Goal: Task Accomplishment & Management: Manage account settings

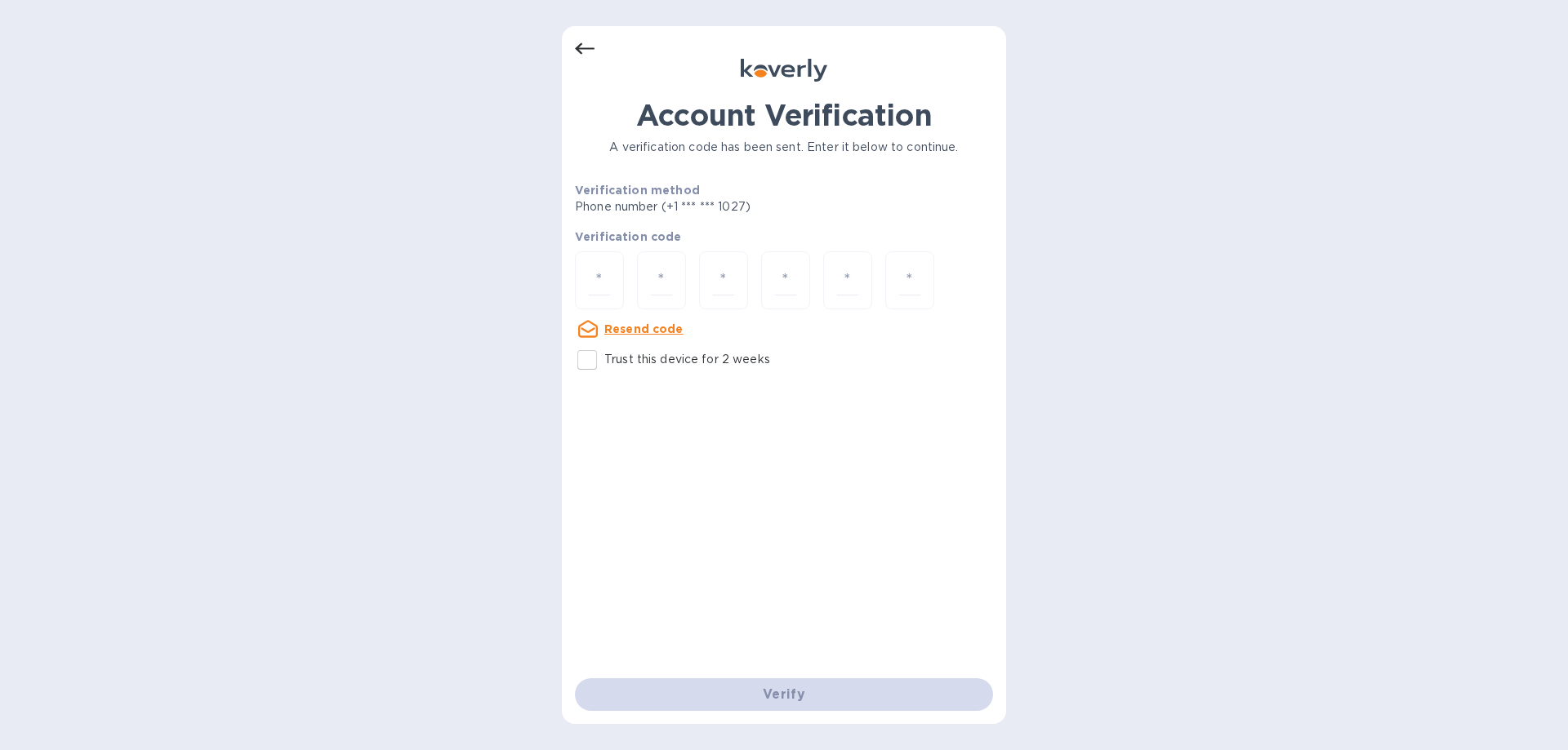
click at [590, 357] on input "Trust this device for 2 weeks" at bounding box center [587, 360] width 34 height 34
checkbox input "true"
click at [624, 327] on u "Resend code" at bounding box center [643, 328] width 79 height 13
click at [603, 267] on input "number" at bounding box center [600, 280] width 21 height 30
type input "5"
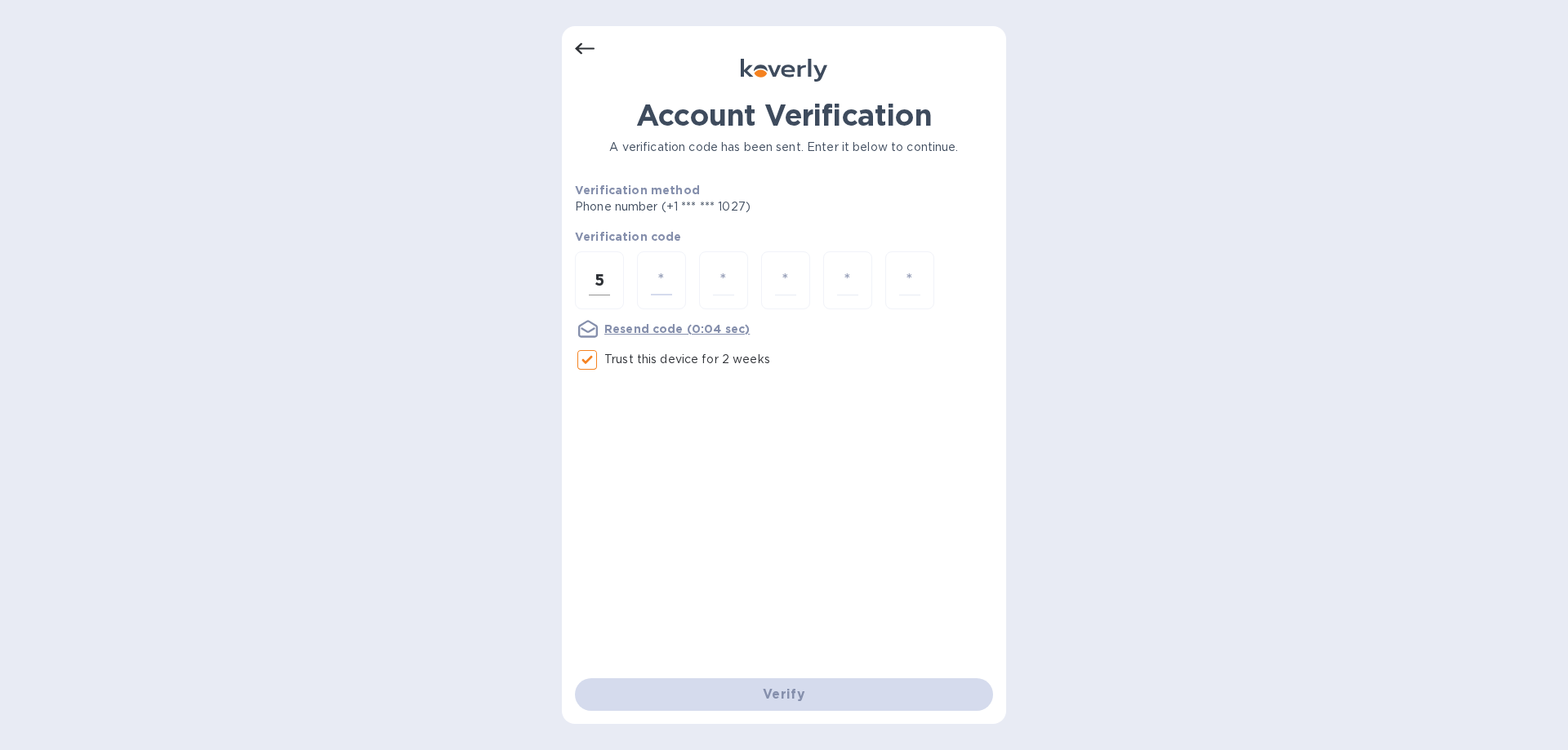
type input "5"
type input "0"
type input "9"
type input "7"
type input "9"
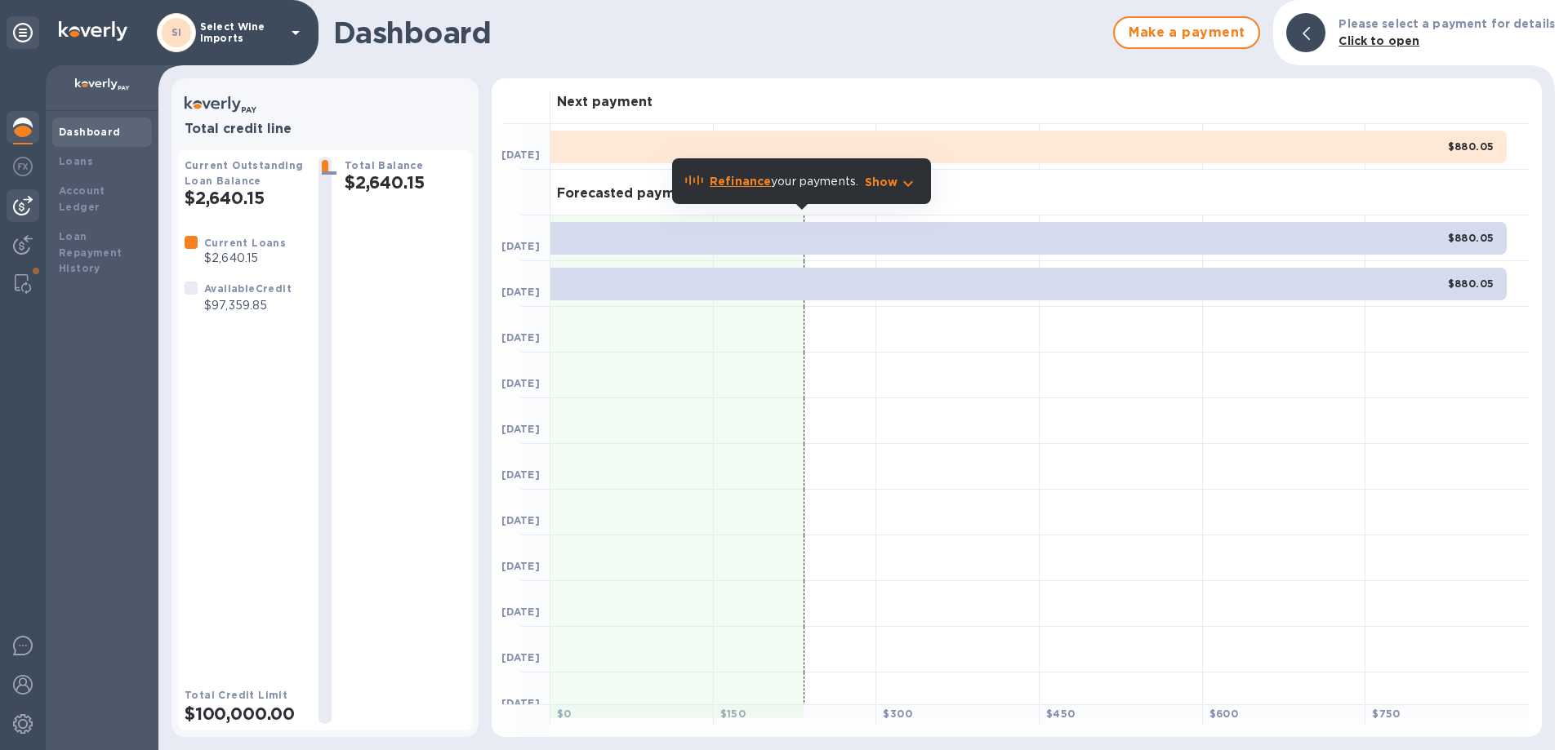
click at [18, 207] on img at bounding box center [23, 206] width 19 height 19
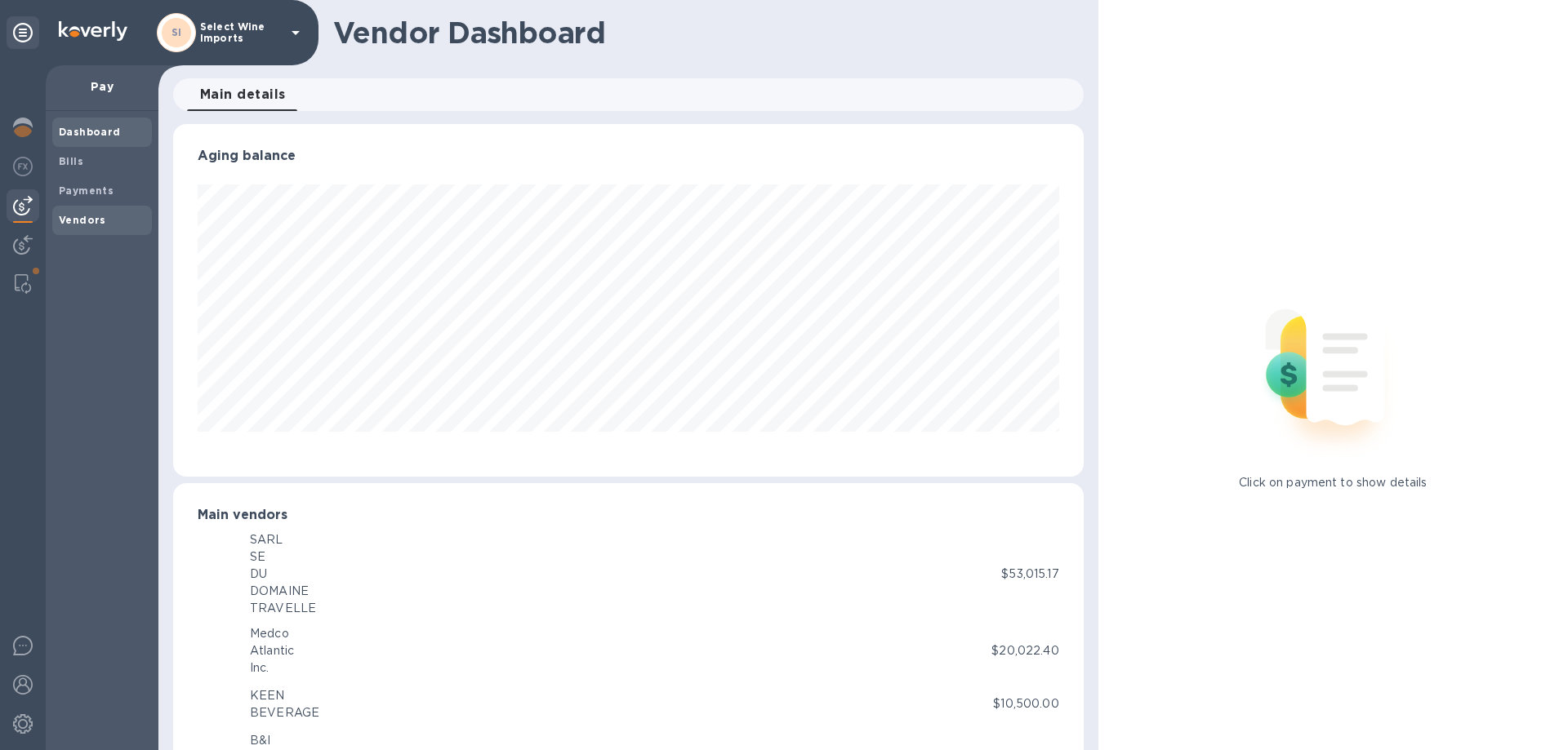
scroll to position [815988, 815919]
click at [79, 161] on b "Bills" at bounding box center [71, 161] width 24 height 12
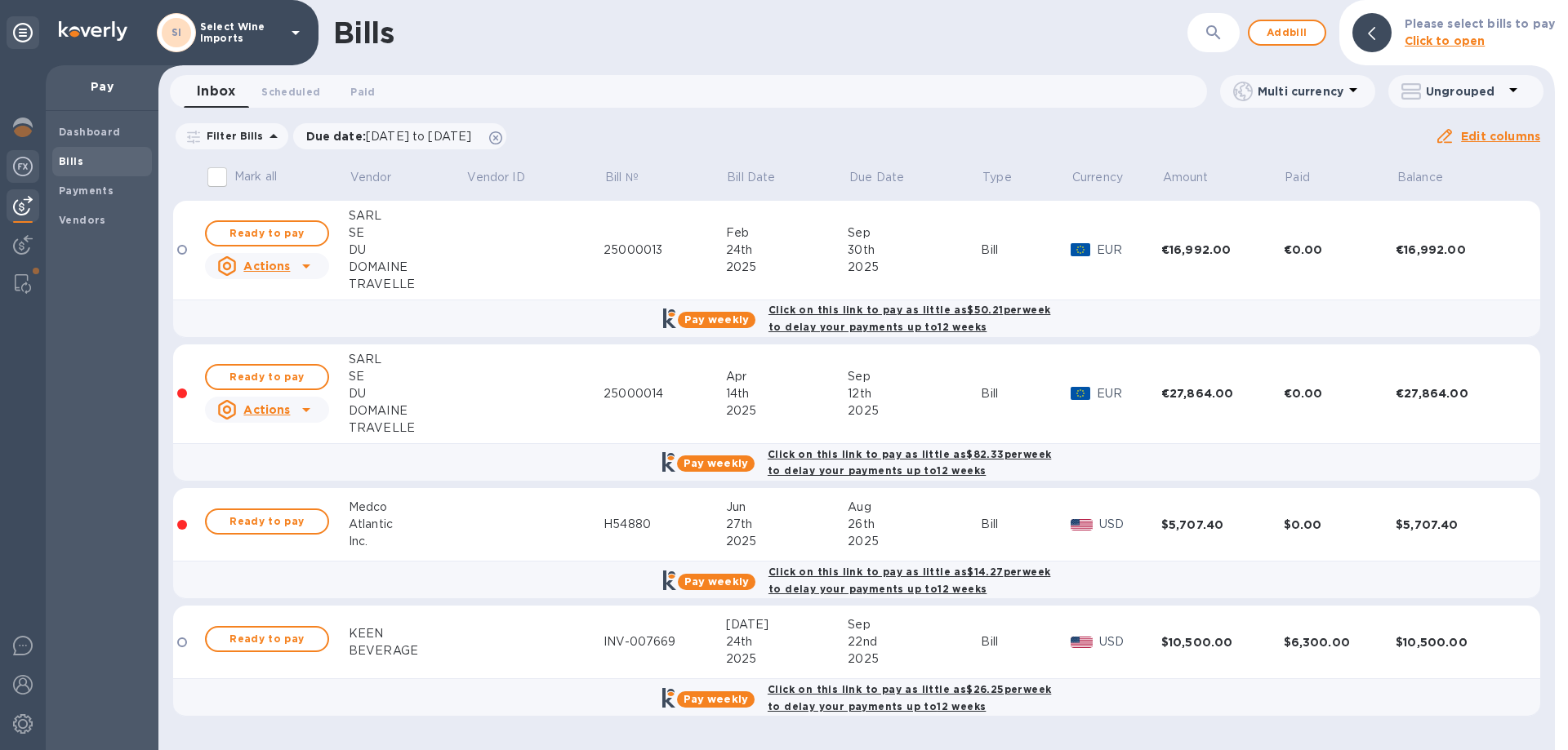
click at [27, 162] on img at bounding box center [23, 166] width 19 height 19
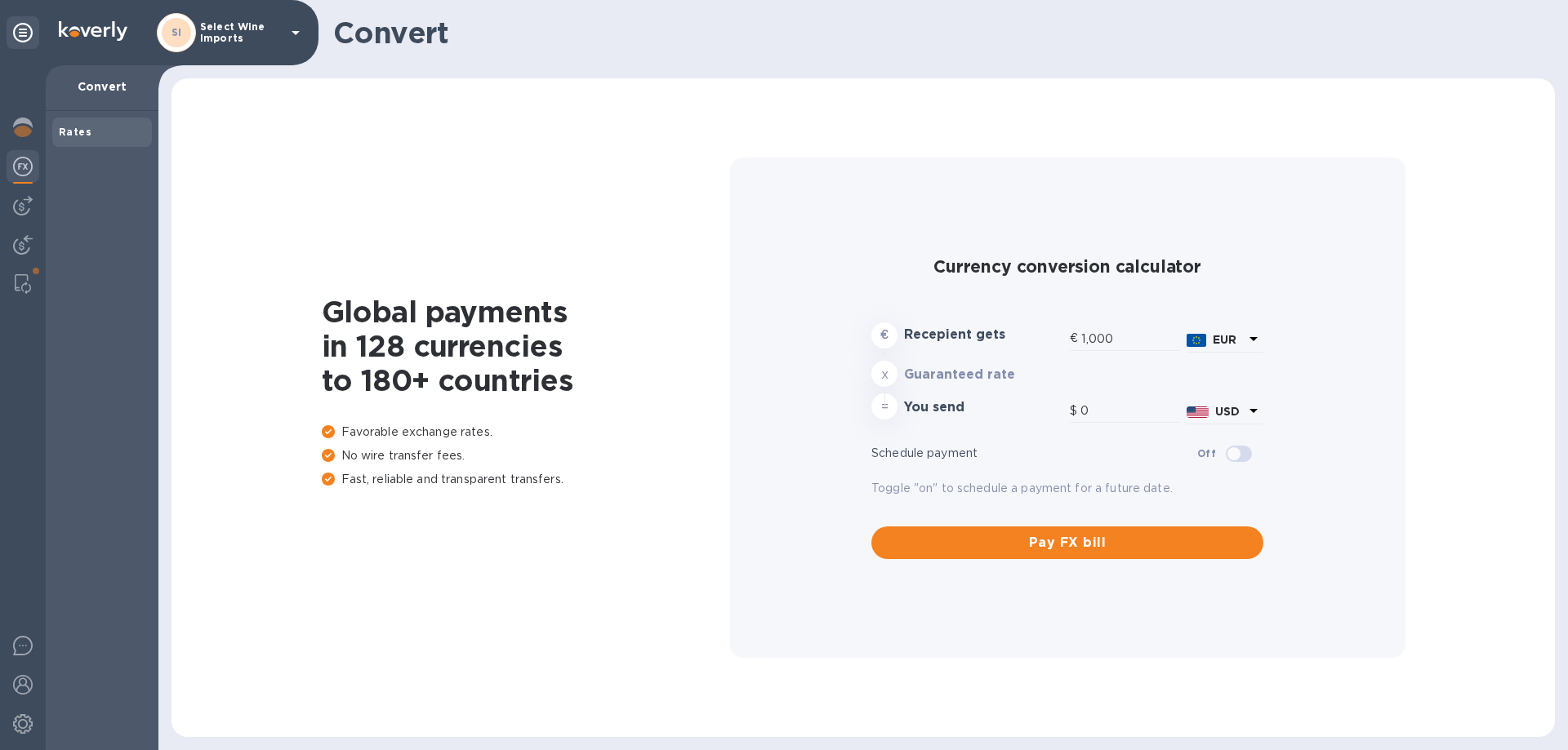
type input "1,181.9"
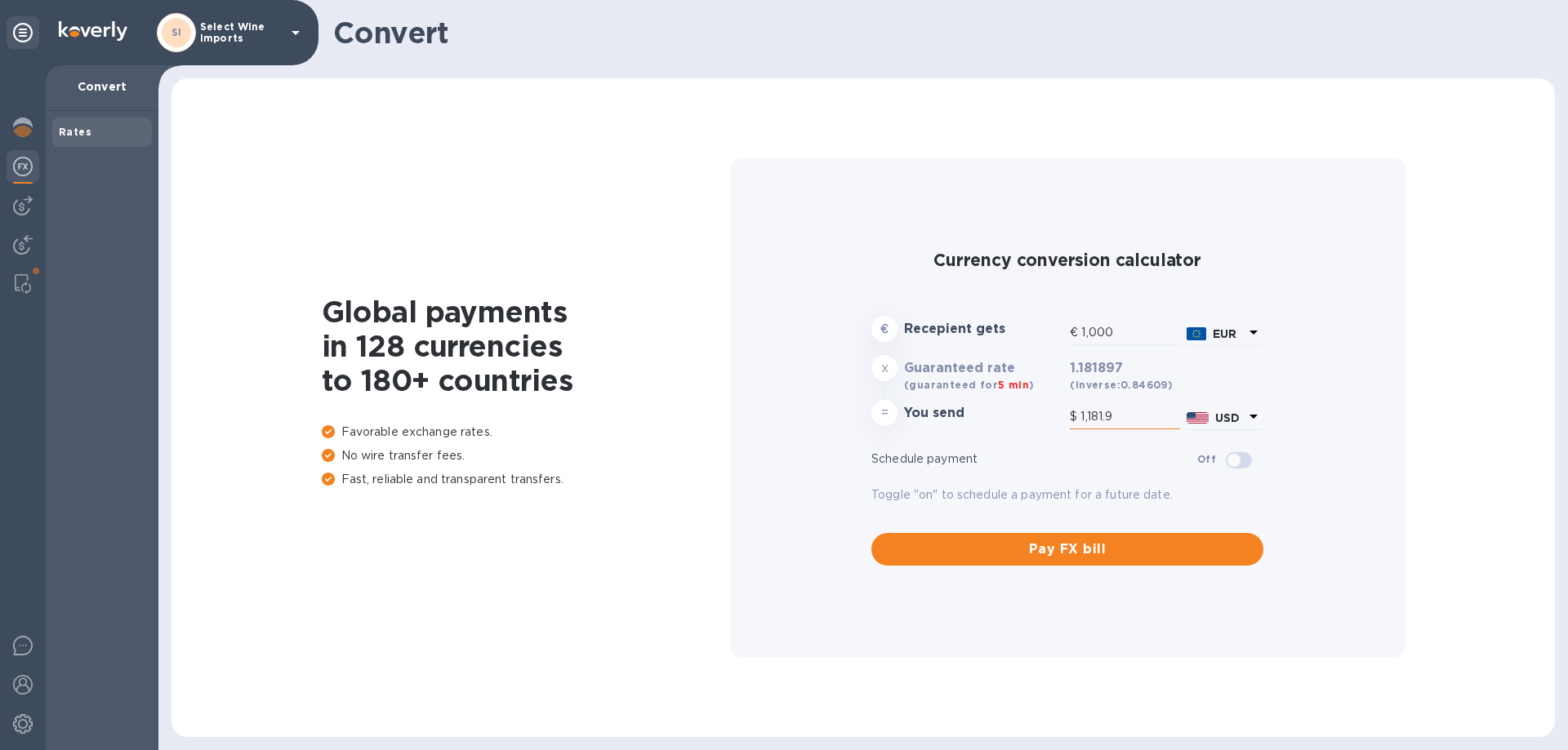
click at [1131, 421] on input "1,181.9" at bounding box center [1130, 417] width 99 height 24
drag, startPoint x: 1144, startPoint y: 410, endPoint x: 1050, endPoint y: 409, distance: 94.0
click at [1050, 409] on div "= You send $ 1,181.9 USD" at bounding box center [1067, 416] width 398 height 39
type input "4.23"
type input "5"
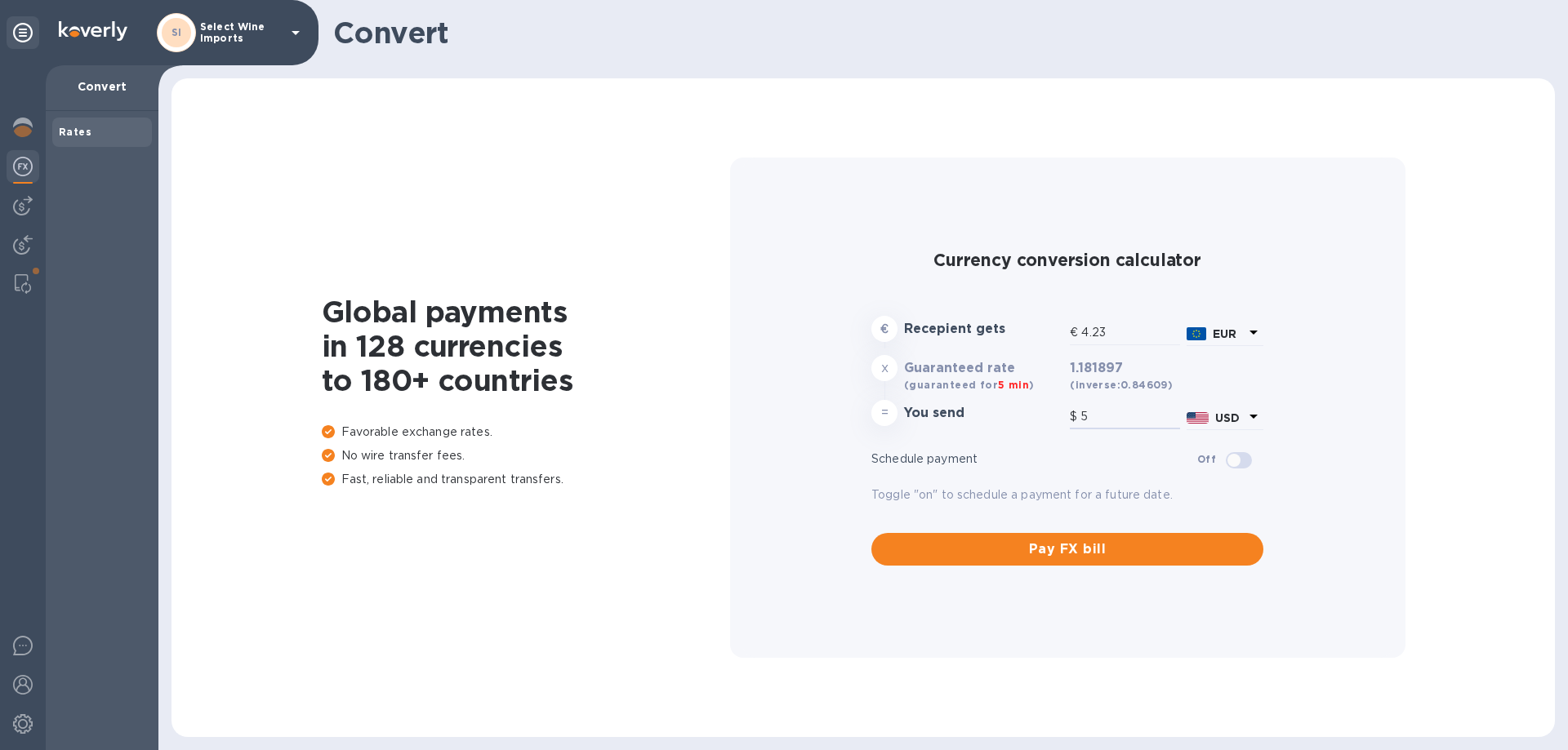
type input "46.54"
type input "55"
type input "465.35"
type input "550"
type input "4,653.54"
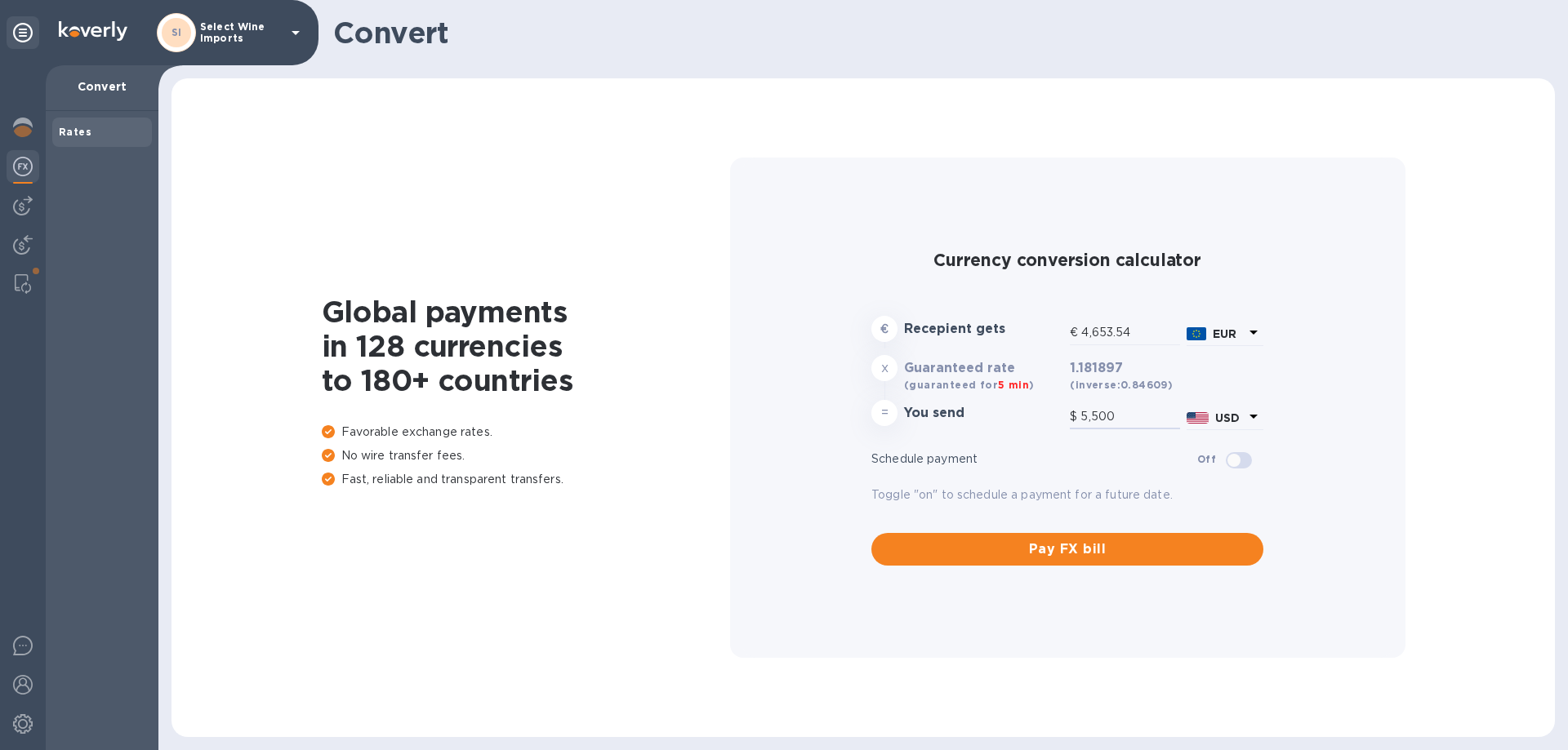
type input "5,500"
click at [1140, 374] on span "(inverse: 0.84609 )" at bounding box center [1121, 376] width 101 height 32
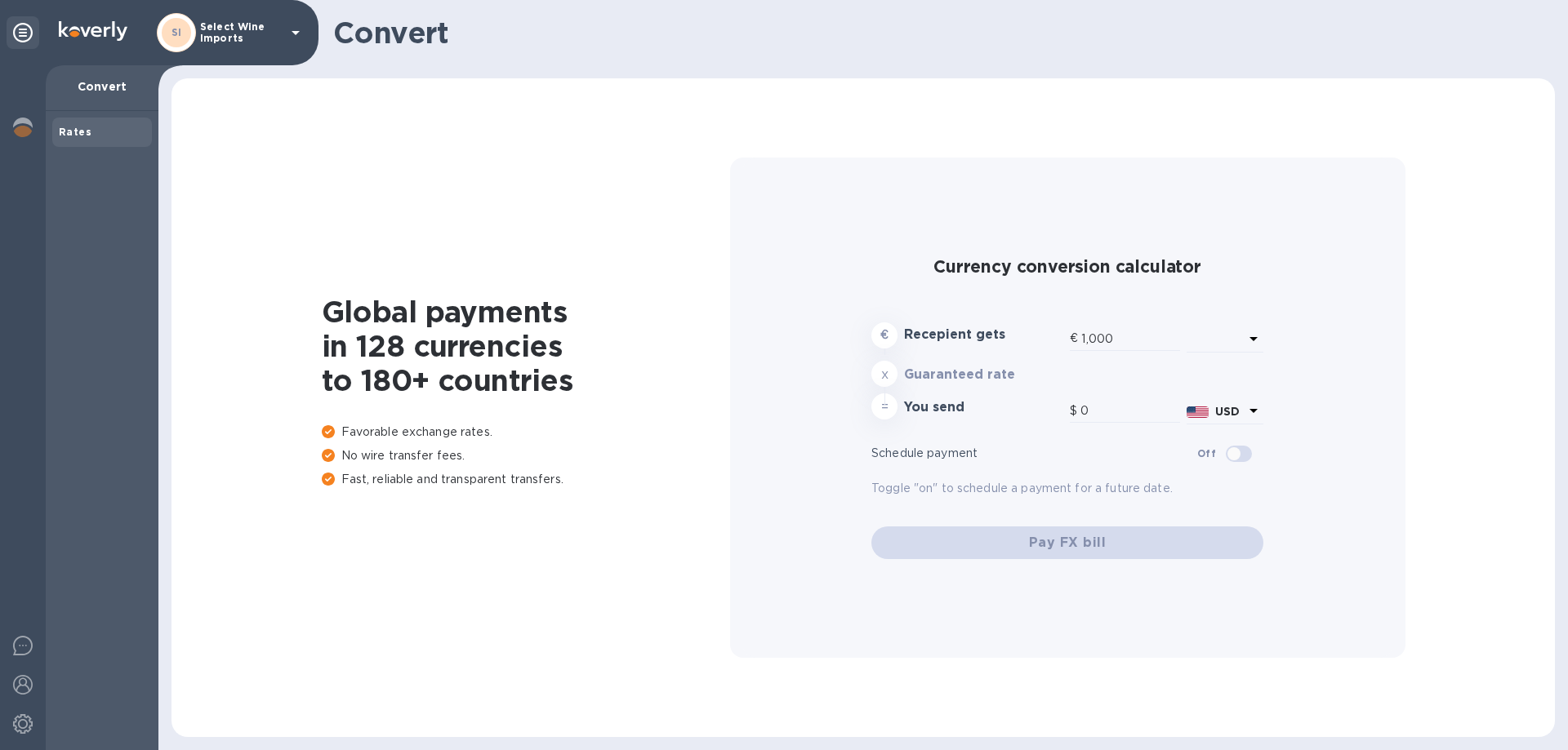
type input "1,181.9"
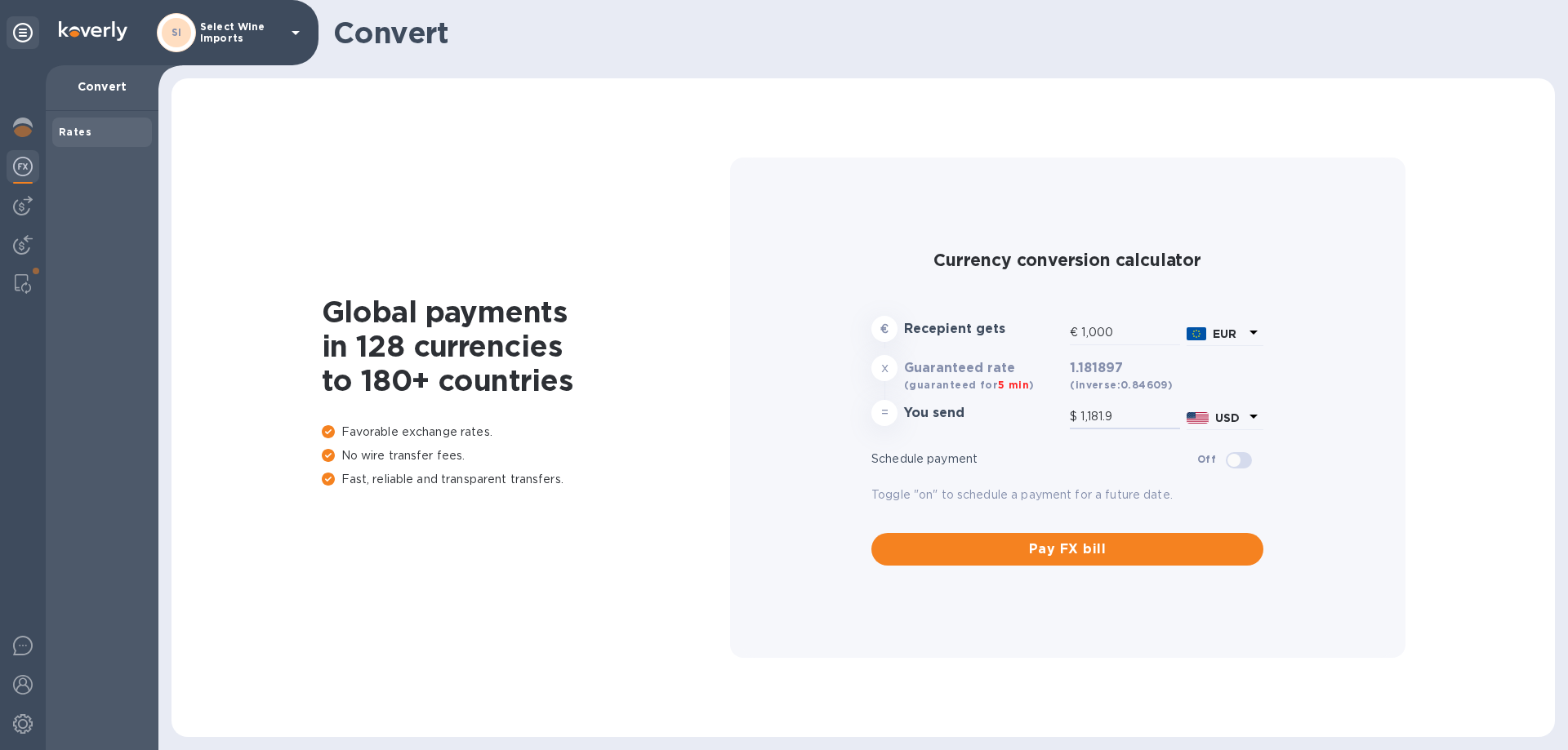
drag, startPoint x: 1125, startPoint y: 416, endPoint x: 1035, endPoint y: 408, distance: 90.4
click at [1035, 408] on div "= You send $ 1,181.9 USD" at bounding box center [1067, 416] width 398 height 39
type input "0.85"
click at [1147, 415] on input "1" at bounding box center [1130, 417] width 99 height 24
type input "1"
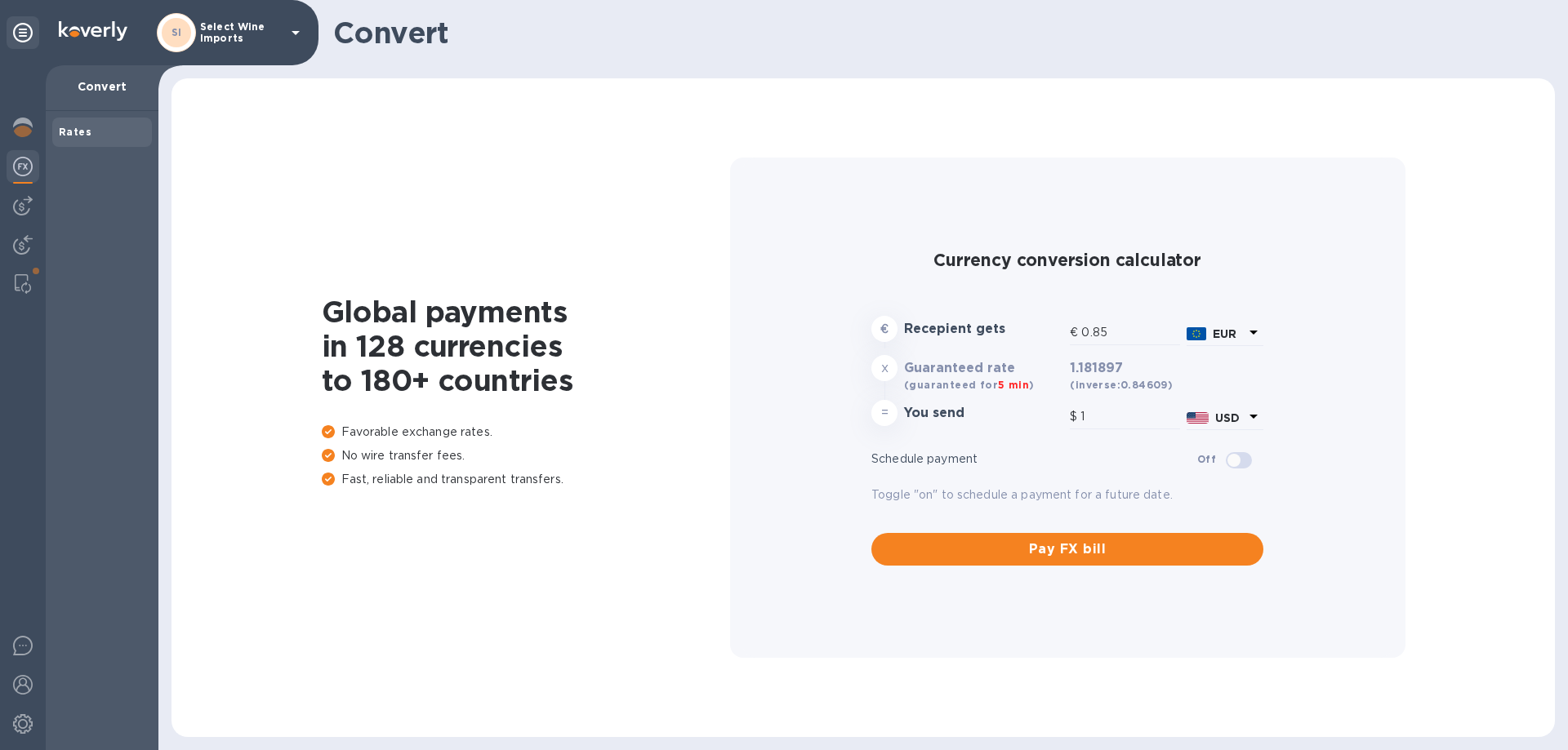
click at [1137, 437] on div "€ Recepient gets € 0.85 EUR x Guaranteed rate (guaranteed for 5 min ) 1.181897 …" at bounding box center [1067, 374] width 405 height 129
click at [1293, 379] on div "Currency conversion calculator € Recepient gets € 0.85 EUR x Guaranteed rate (g…" at bounding box center [1068, 408] width 649 height 501
drag, startPoint x: 1110, startPoint y: 420, endPoint x: 1083, endPoint y: 420, distance: 27.0
click at [1083, 420] on input "1" at bounding box center [1130, 417] width 99 height 24
click at [19, 278] on img at bounding box center [23, 284] width 17 height 19
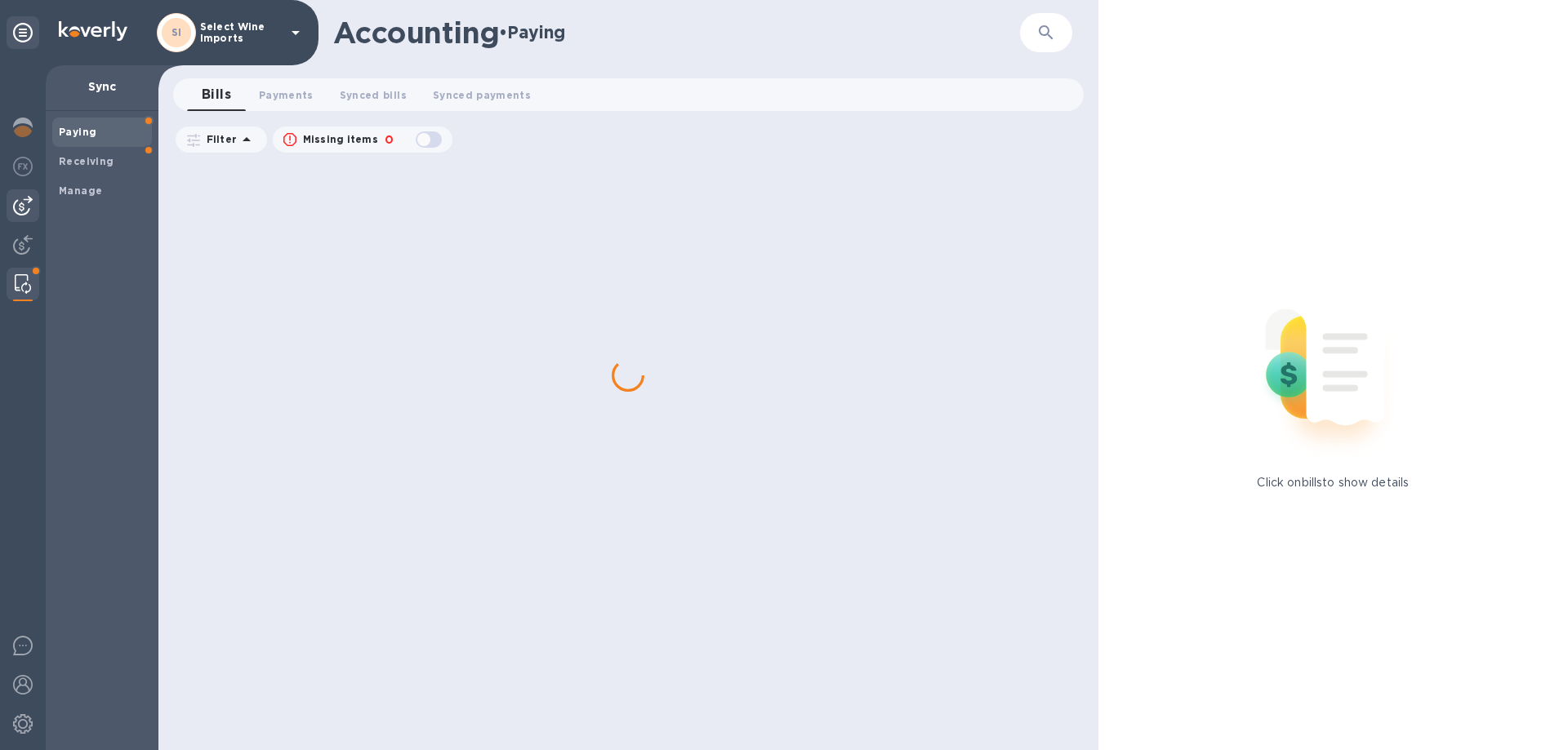
click at [15, 210] on img at bounding box center [23, 206] width 19 height 19
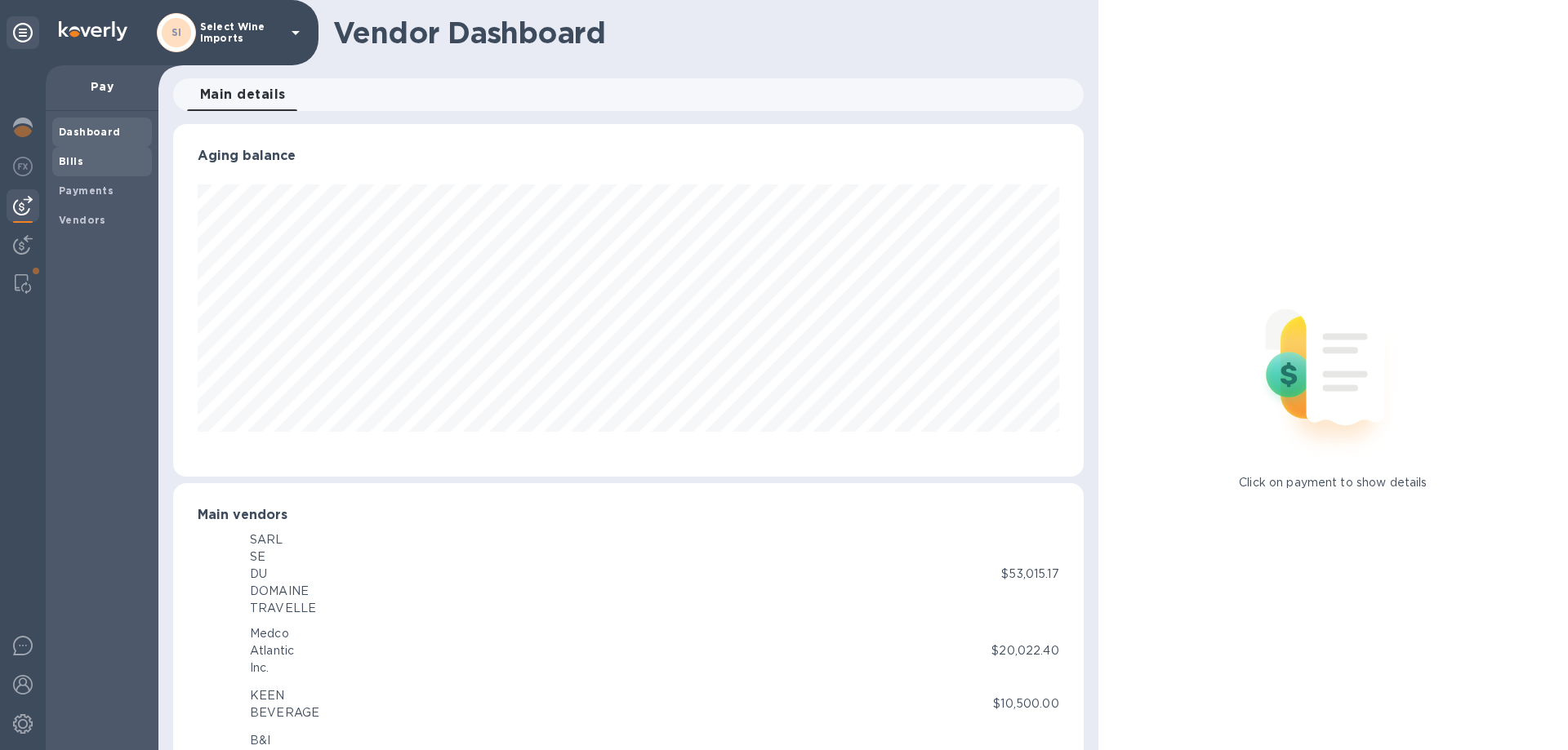
scroll to position [353, 903]
click at [17, 159] on img at bounding box center [23, 166] width 19 height 19
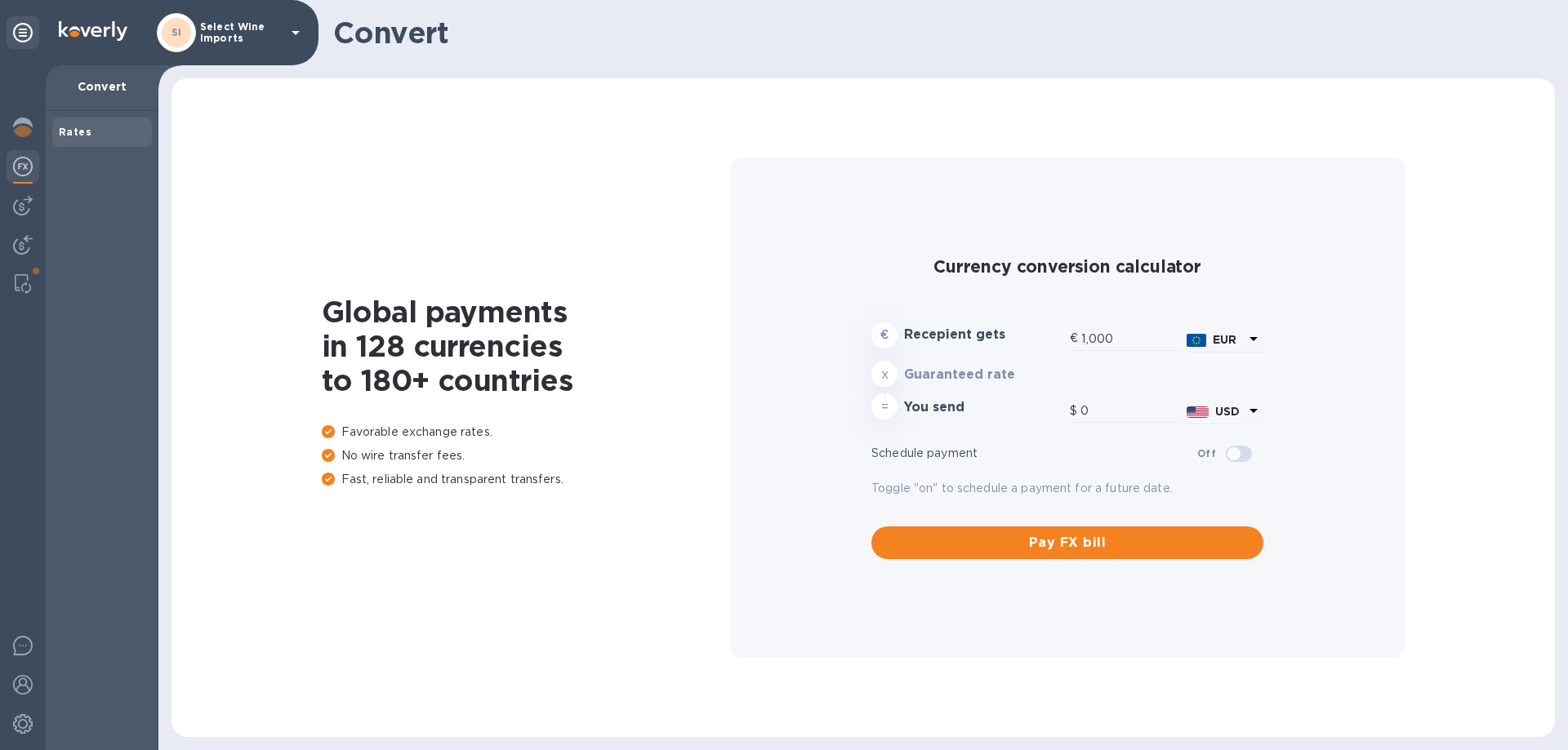
type input "1,181.9"
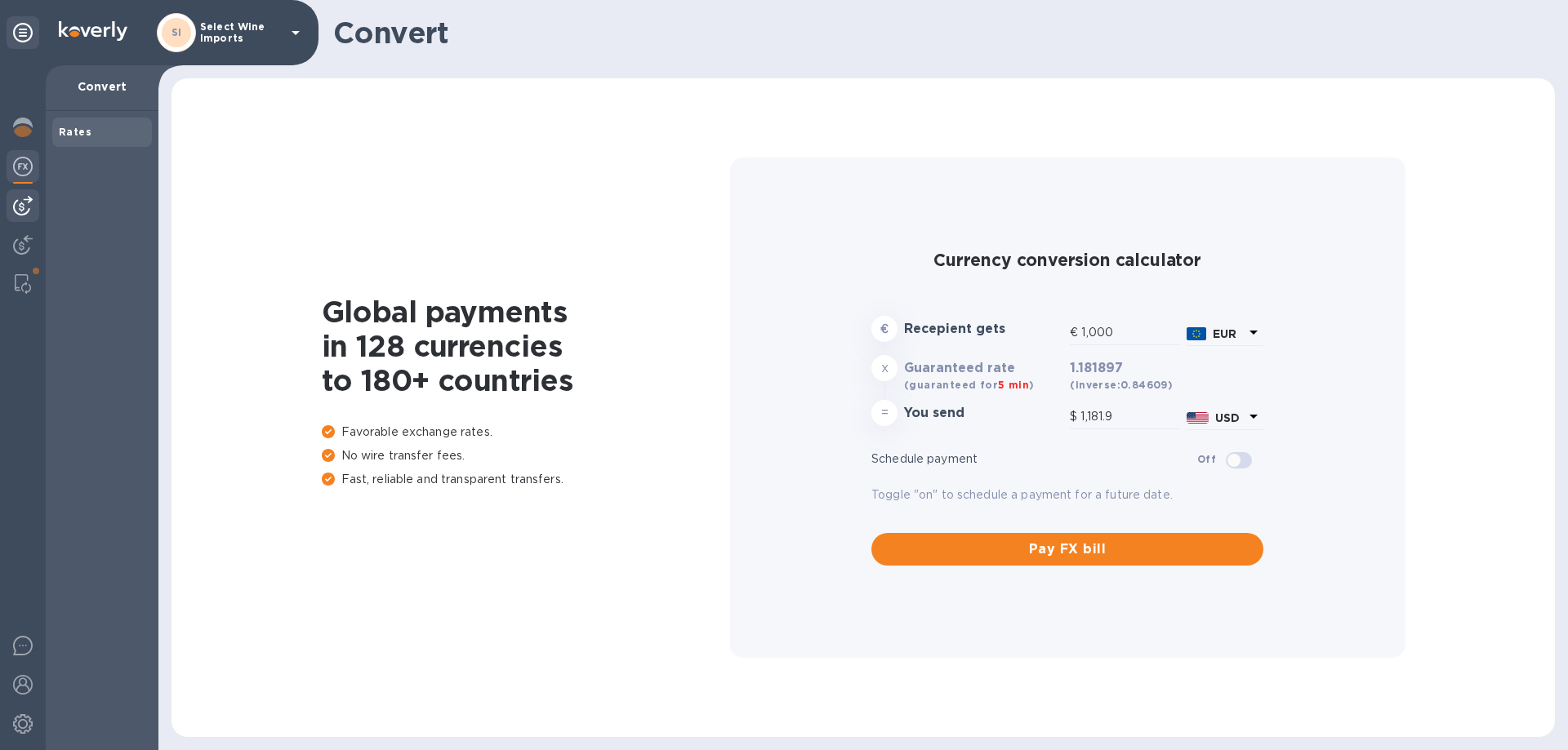
click at [24, 202] on img at bounding box center [23, 206] width 19 height 19
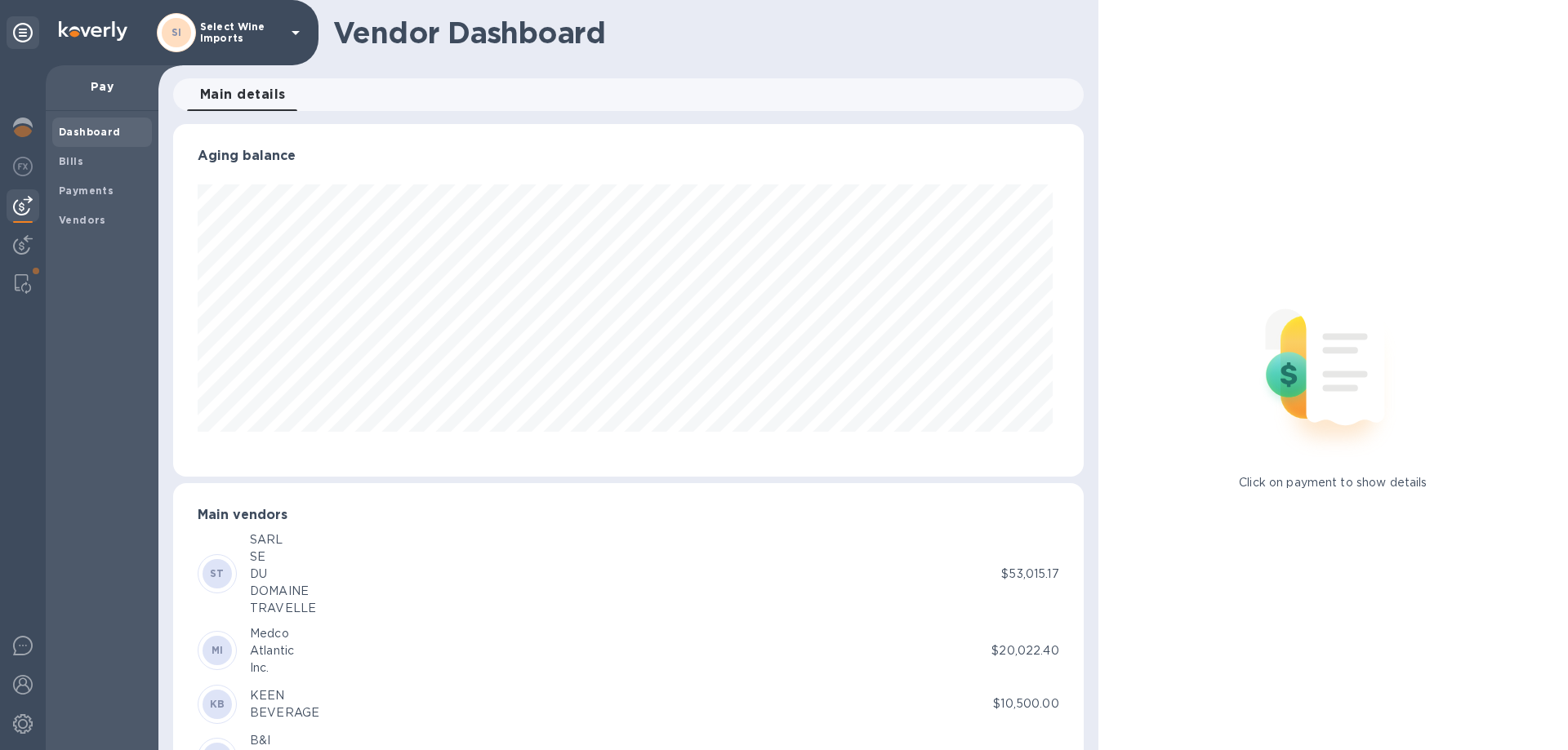
scroll to position [353, 903]
click at [72, 159] on b "Bills" at bounding box center [71, 161] width 24 height 12
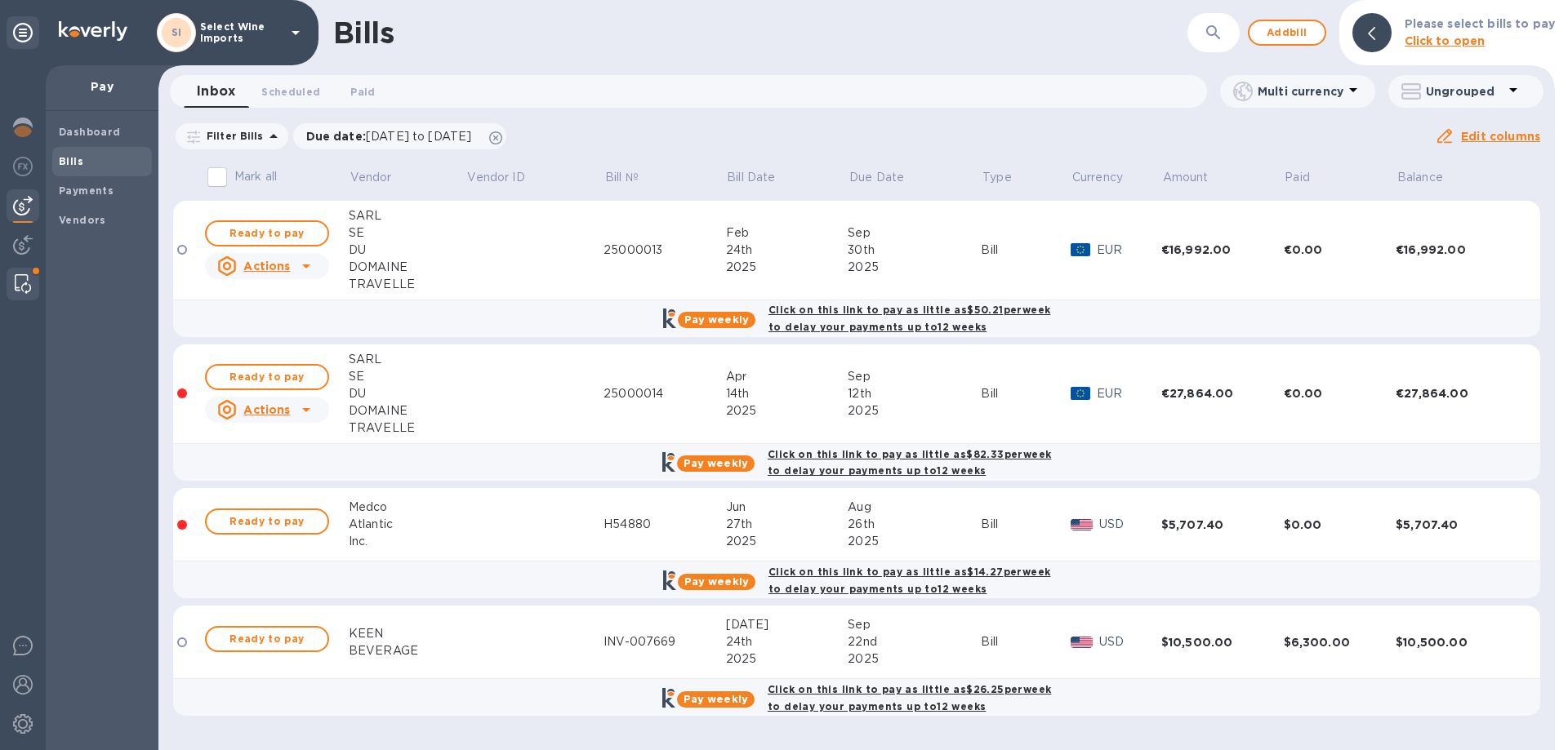
click at [21, 280] on img at bounding box center [23, 284] width 17 height 19
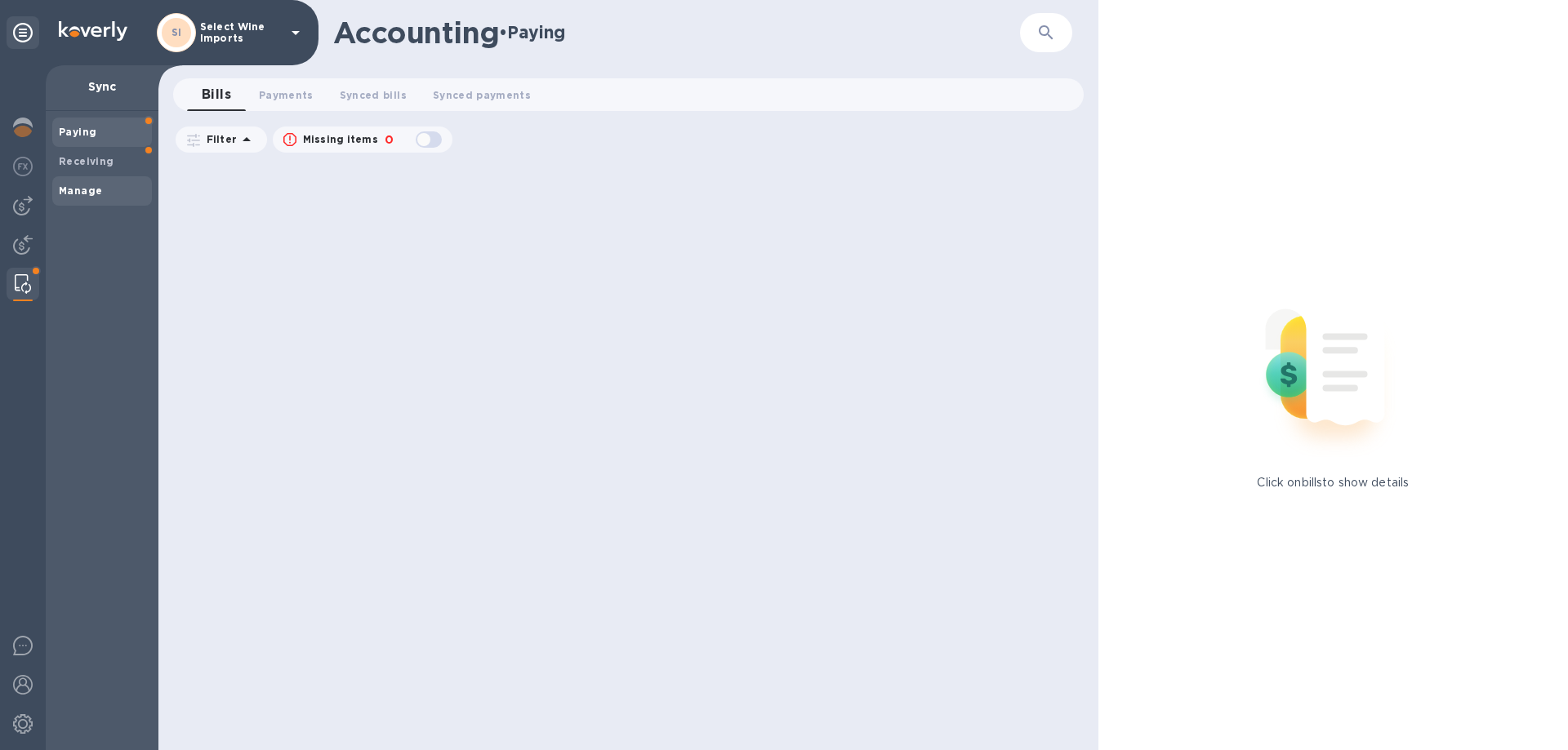
click at [79, 192] on b "Manage" at bounding box center [80, 191] width 44 height 12
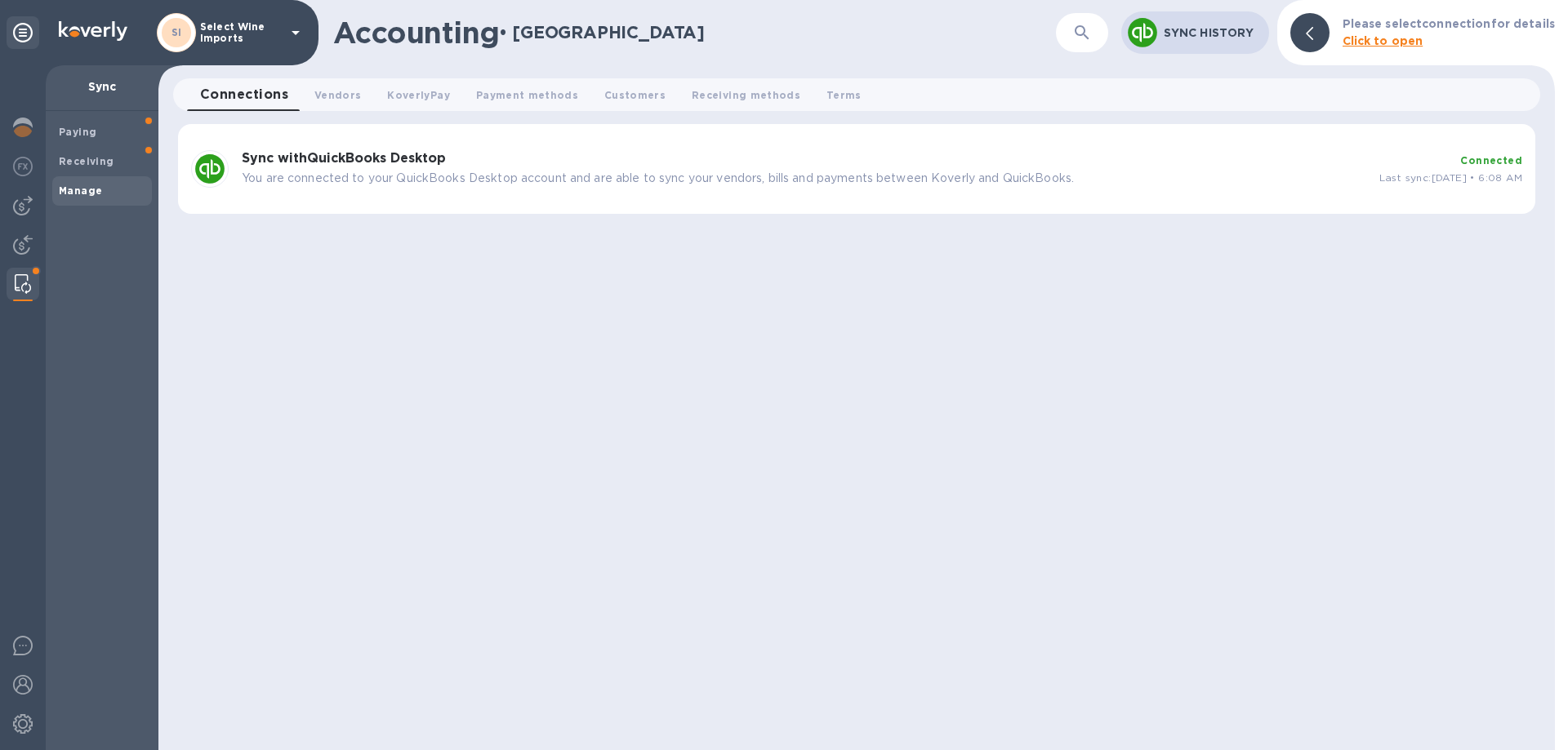
click at [378, 149] on div "Sync with QuickBooks Desktop You are connected to your QuickBooks Desktop accou…" at bounding box center [804, 169] width 1137 height 49
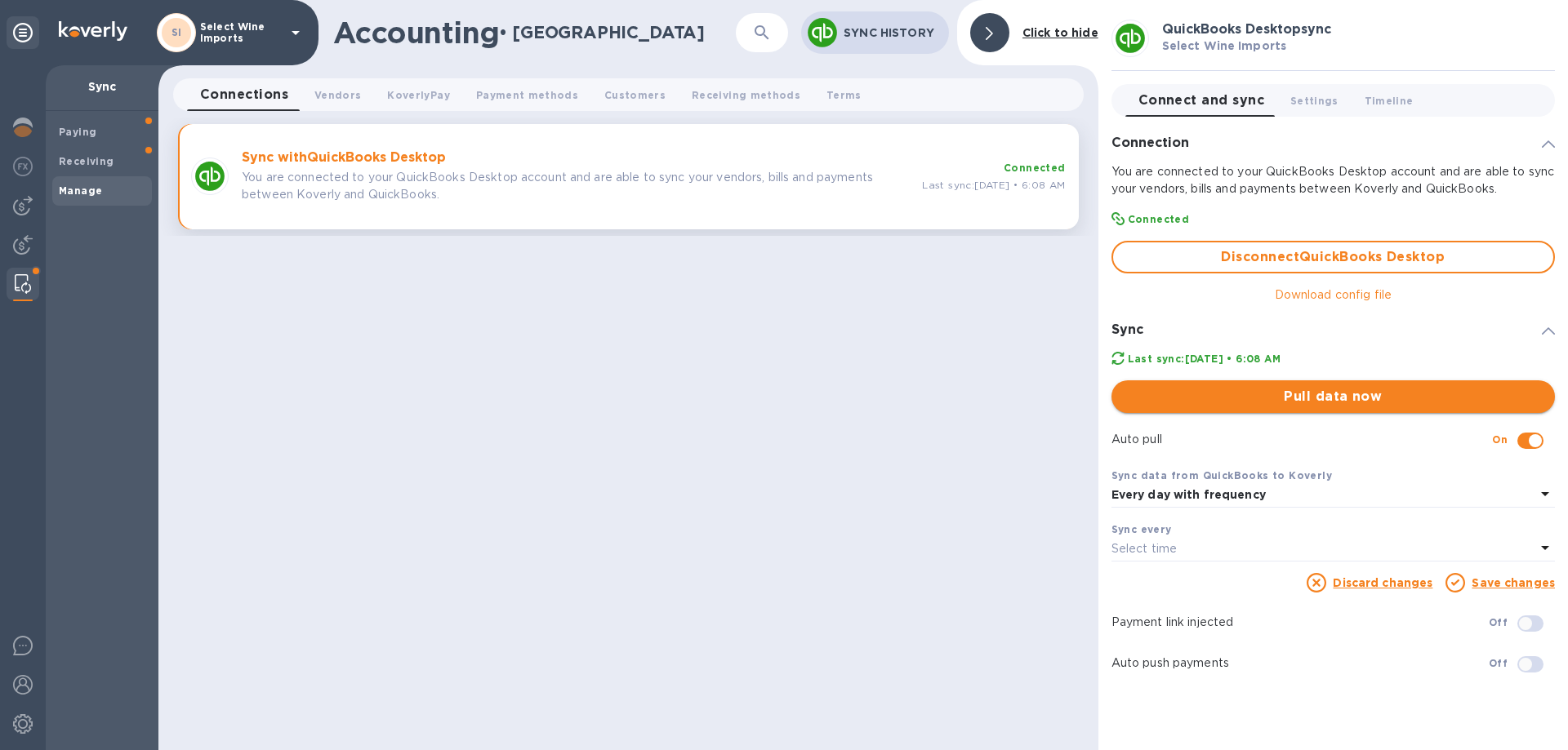
click at [1338, 389] on span "Pull data now" at bounding box center [1333, 396] width 417 height 19
click at [1522, 439] on input "checkbox" at bounding box center [1536, 441] width 84 height 28
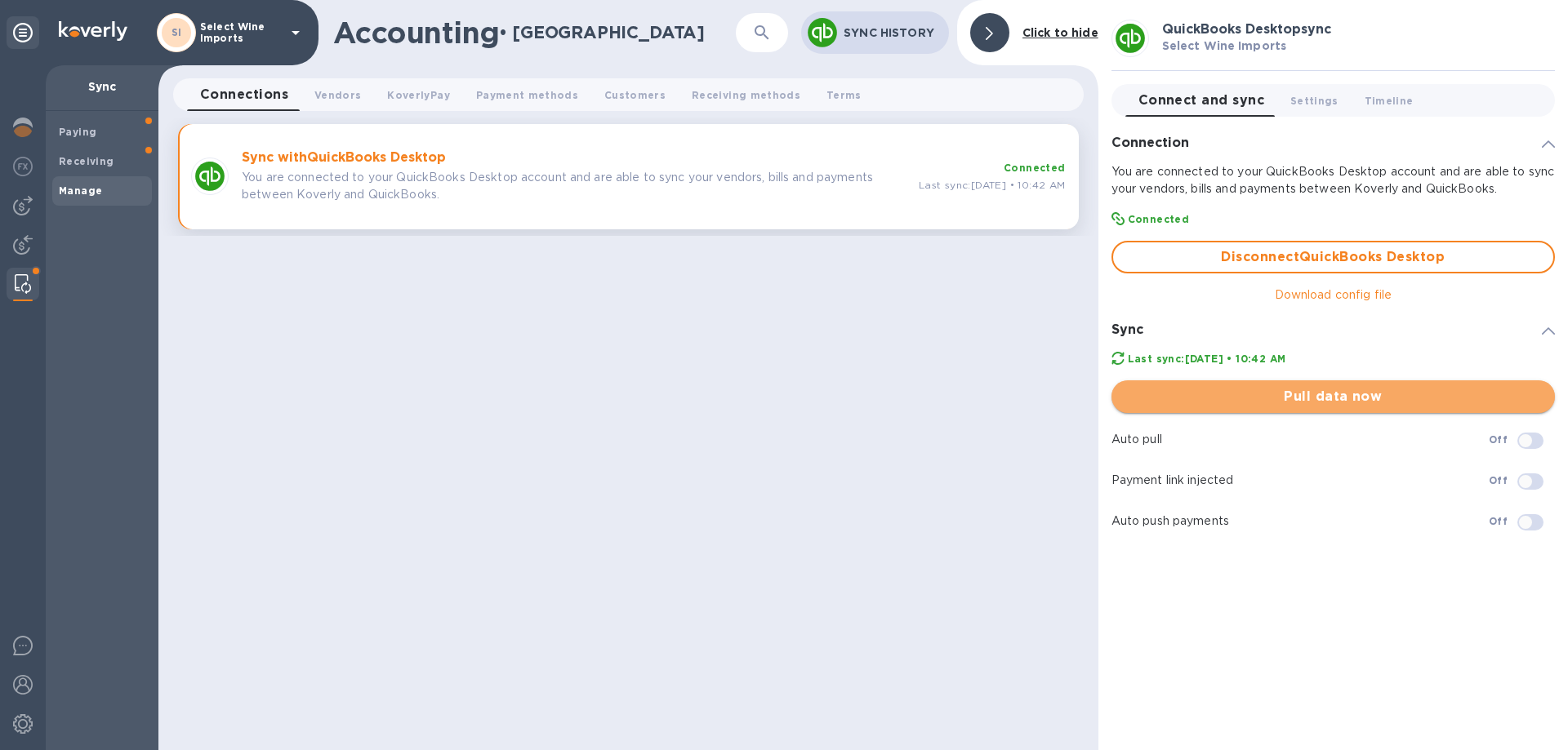
click at [1328, 396] on span "Pull data now" at bounding box center [1333, 396] width 417 height 19
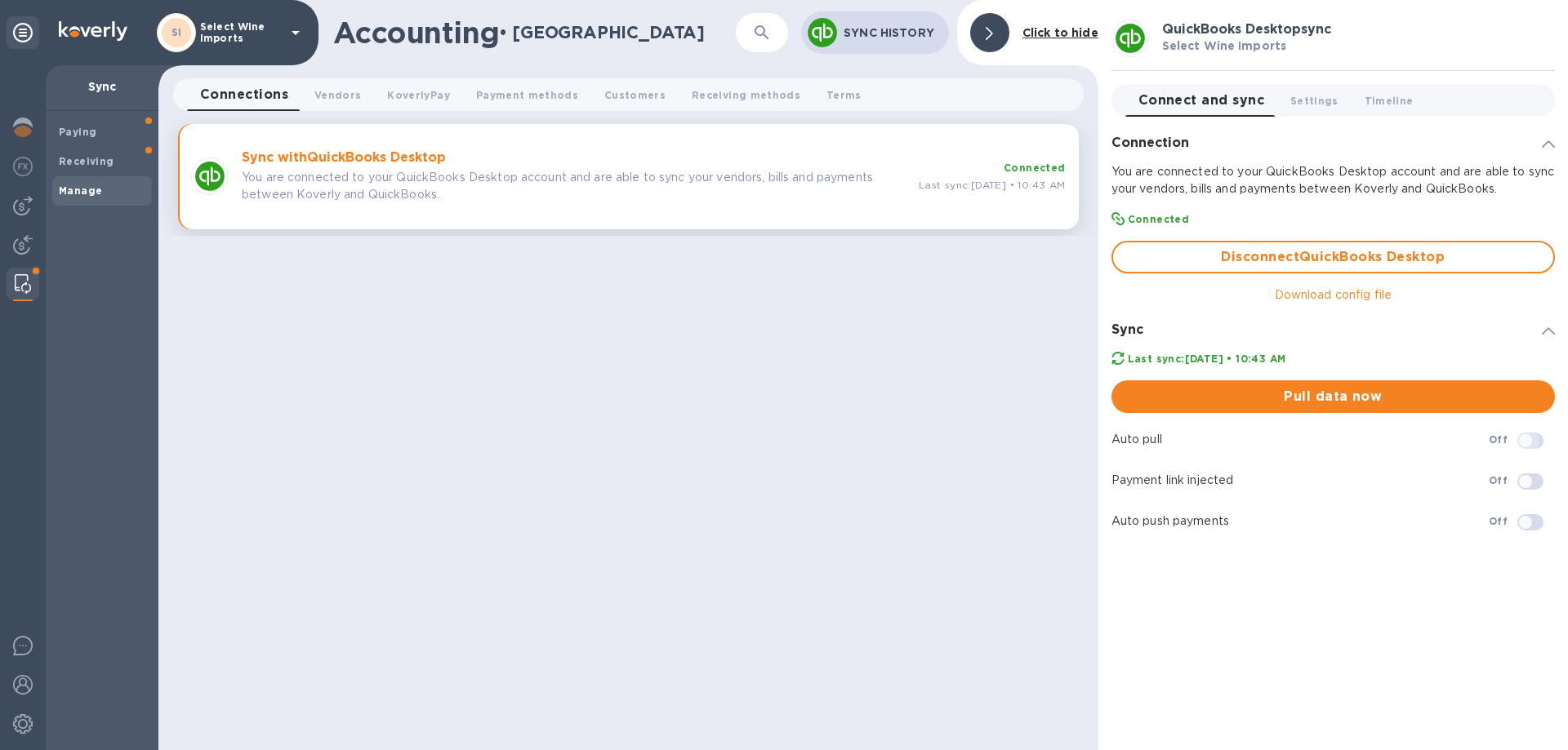
click at [1537, 441] on input "checkbox" at bounding box center [1526, 441] width 84 height 28
checkbox input "true"
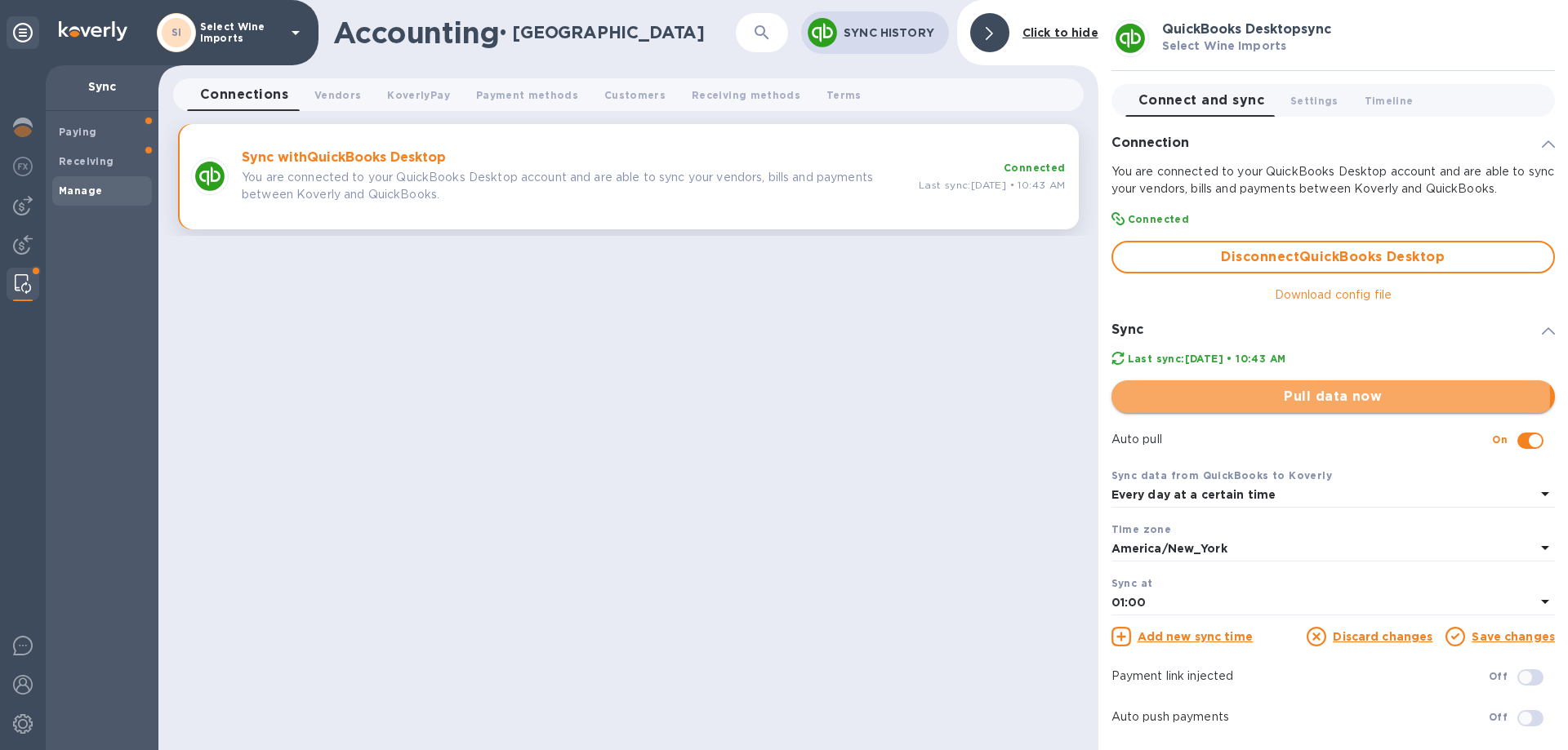
click at [1327, 396] on span "Pull data now" at bounding box center [1333, 396] width 417 height 19
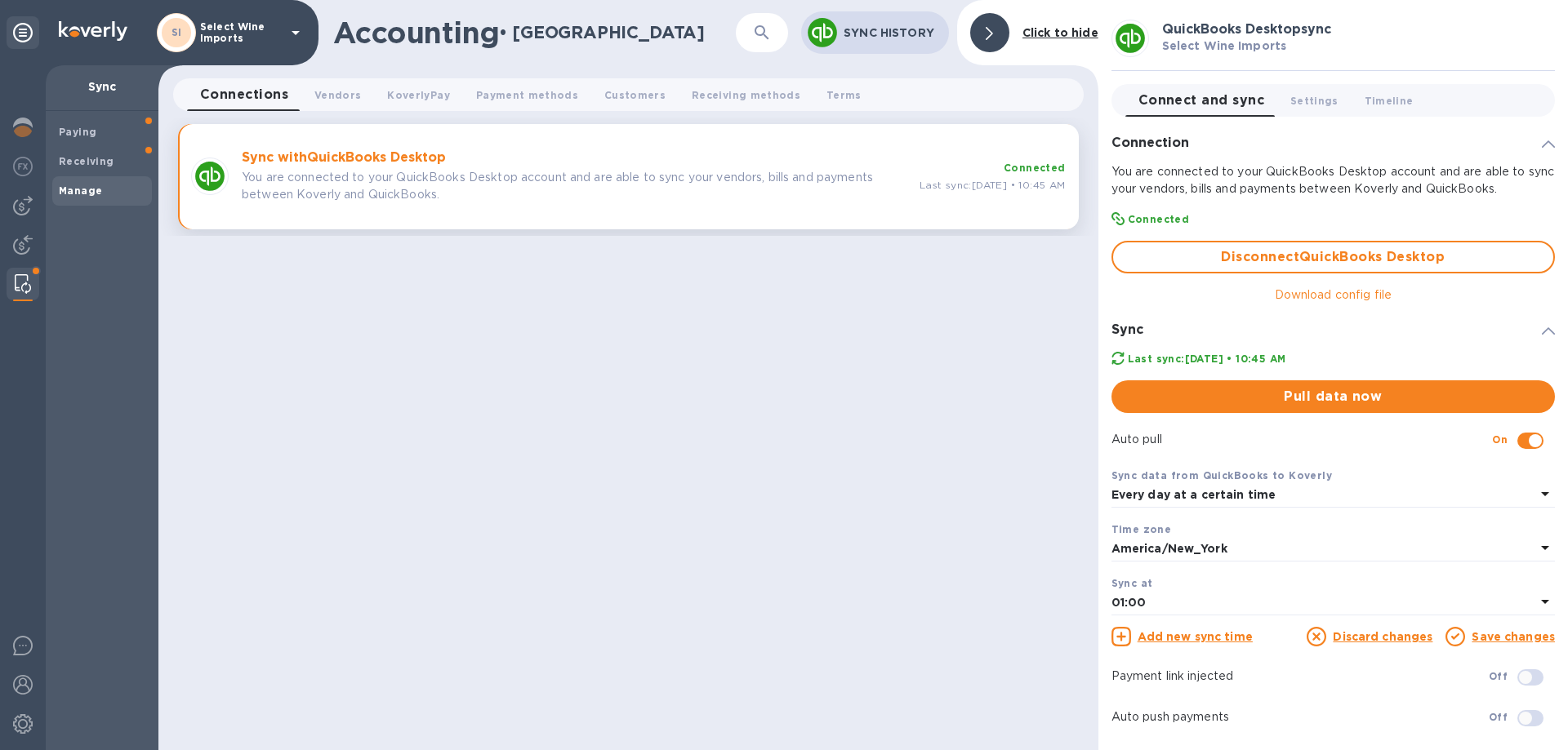
click at [1337, 296] on p "Download config file" at bounding box center [1334, 295] width 118 height 17
click at [17, 205] on img at bounding box center [23, 206] width 19 height 19
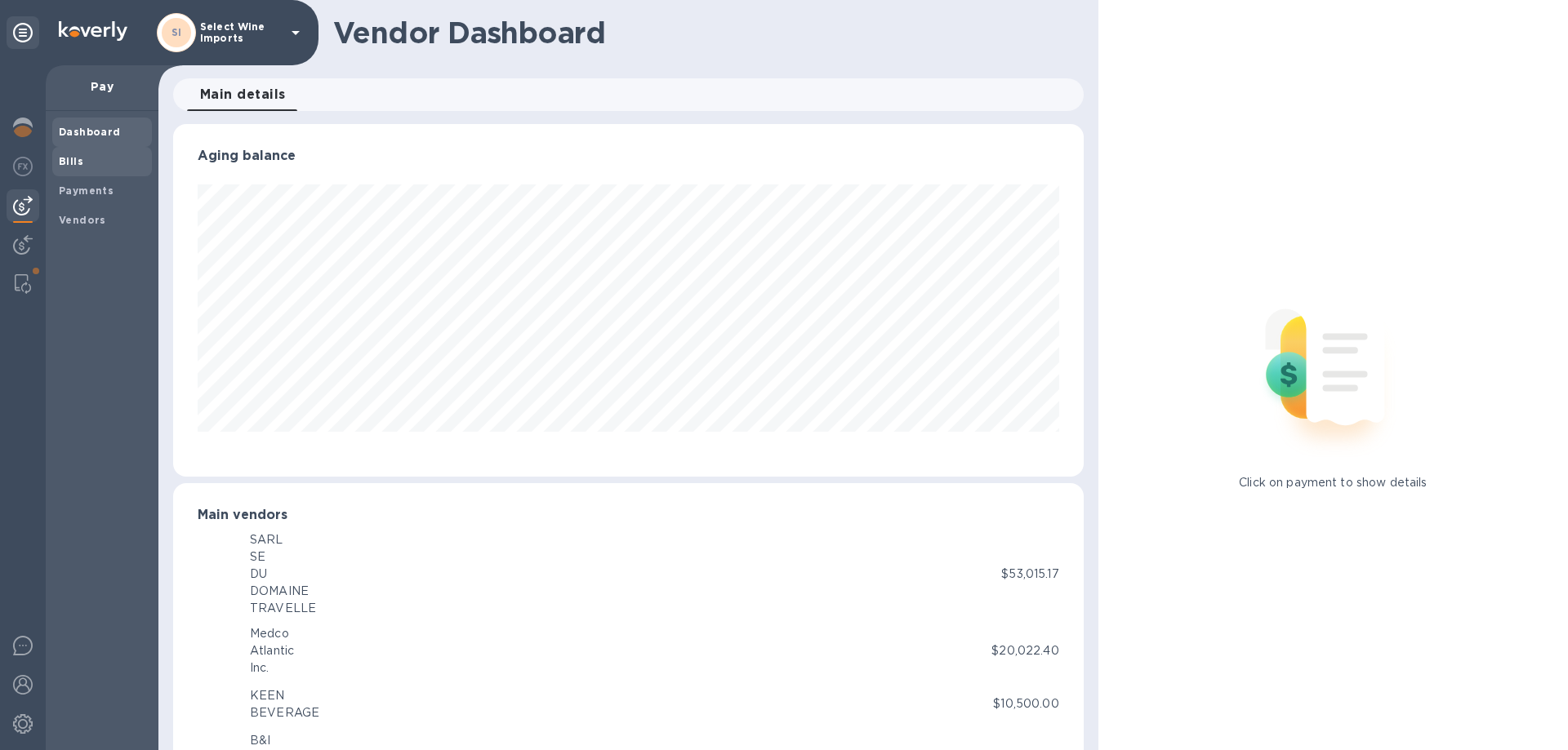
scroll to position [353, 903]
click at [65, 163] on b "Bills" at bounding box center [71, 161] width 24 height 12
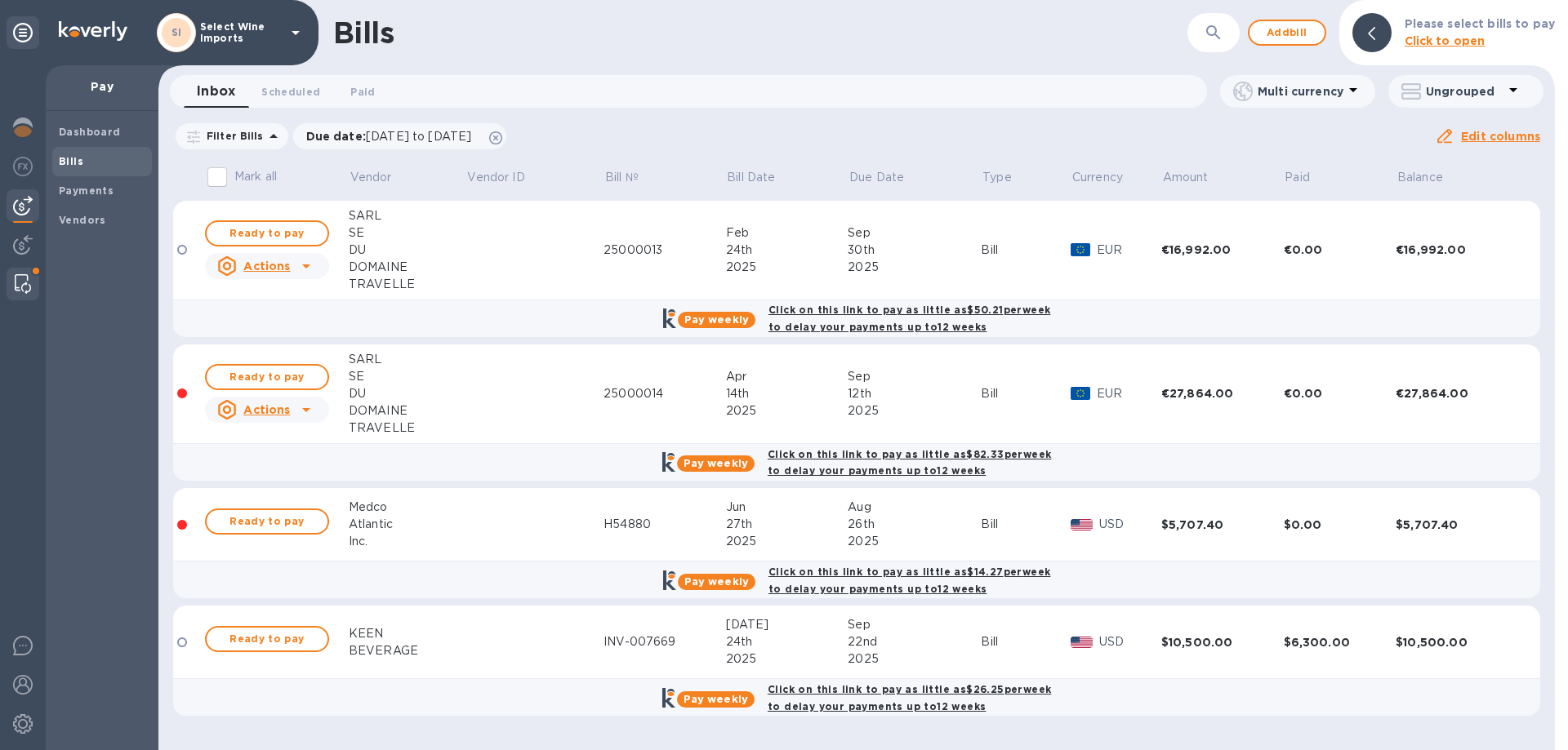
click at [21, 283] on img at bounding box center [23, 284] width 17 height 19
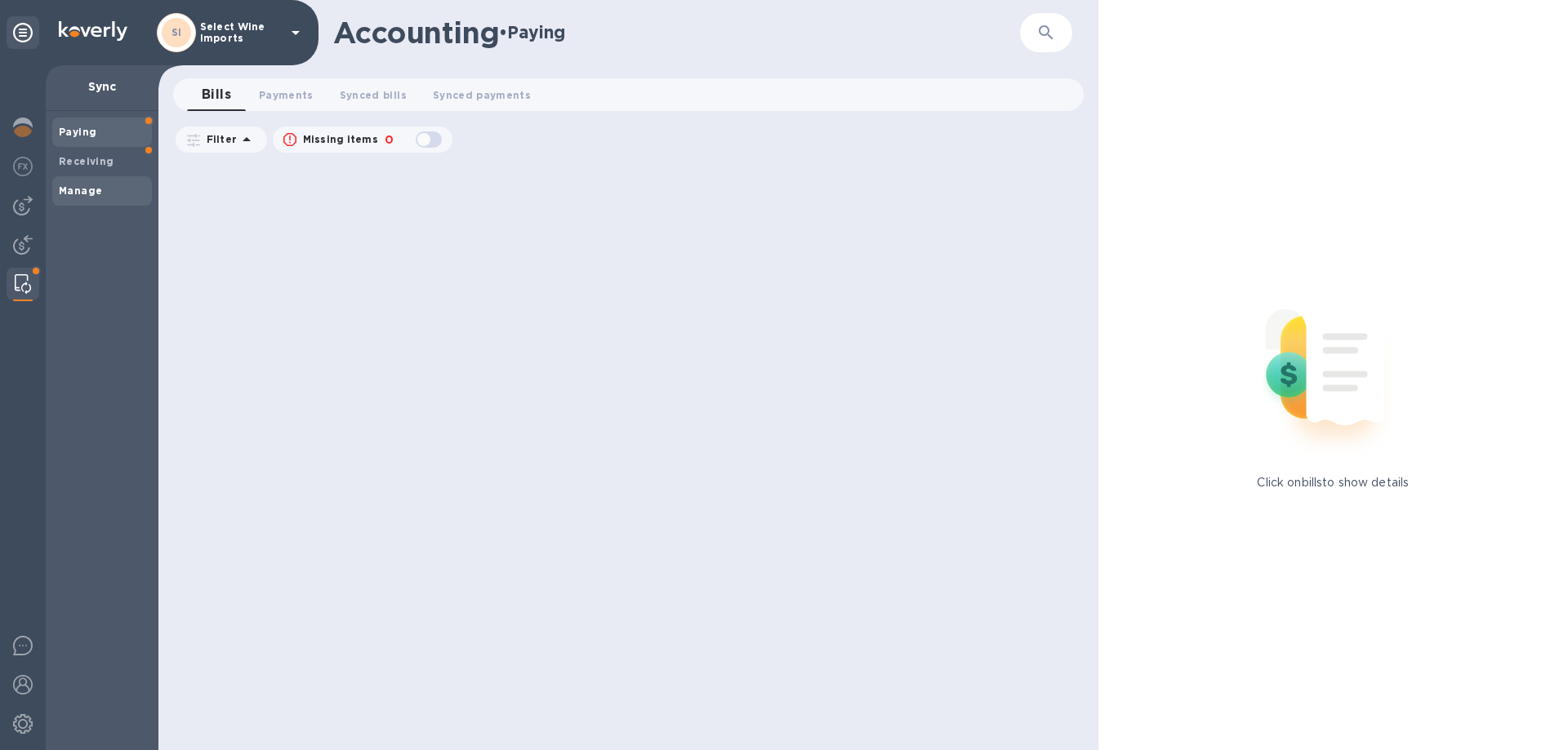
click at [80, 187] on b "Manage" at bounding box center [80, 191] width 44 height 12
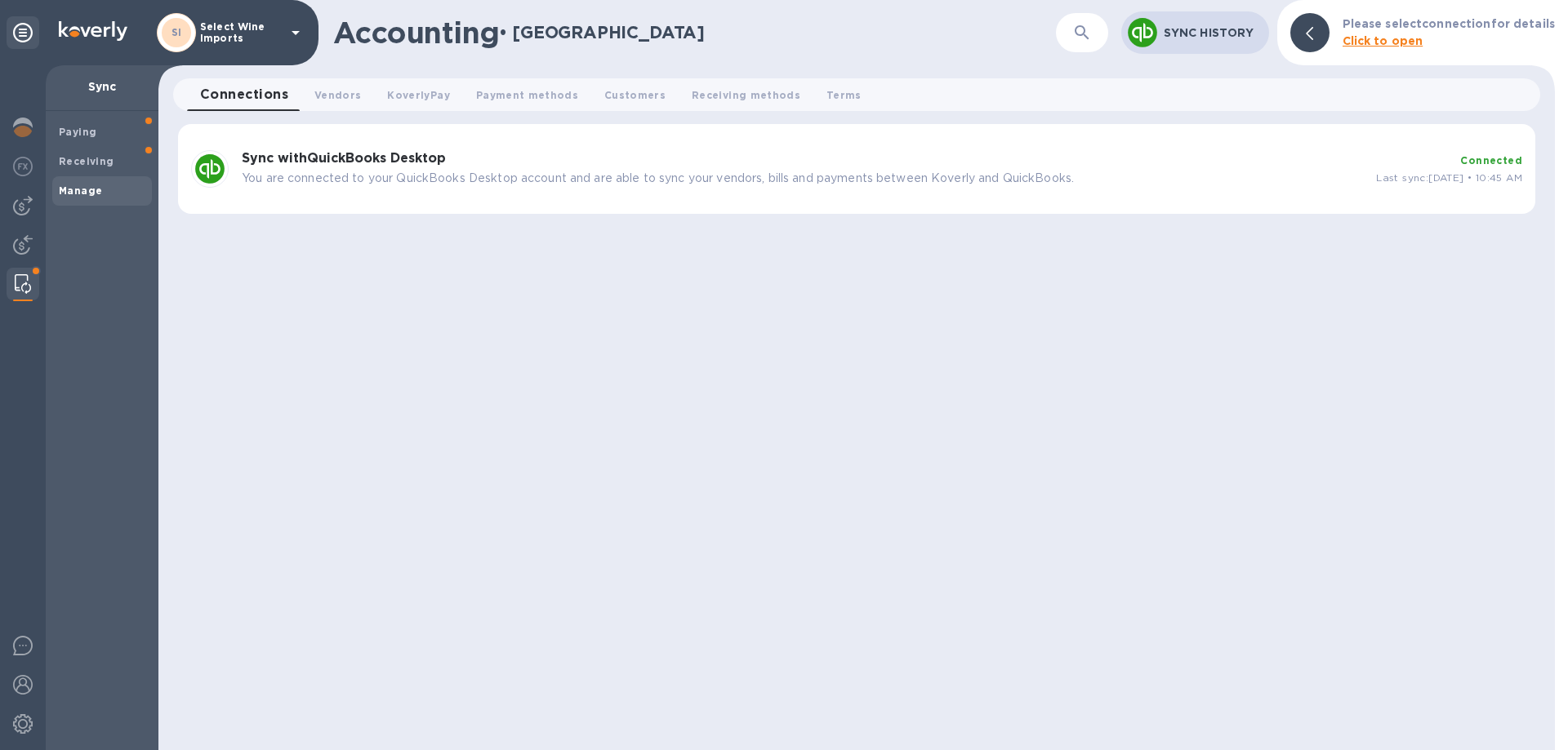
click at [264, 152] on b "Sync with QuickBooks Desktop" at bounding box center [343, 158] width 204 height 16
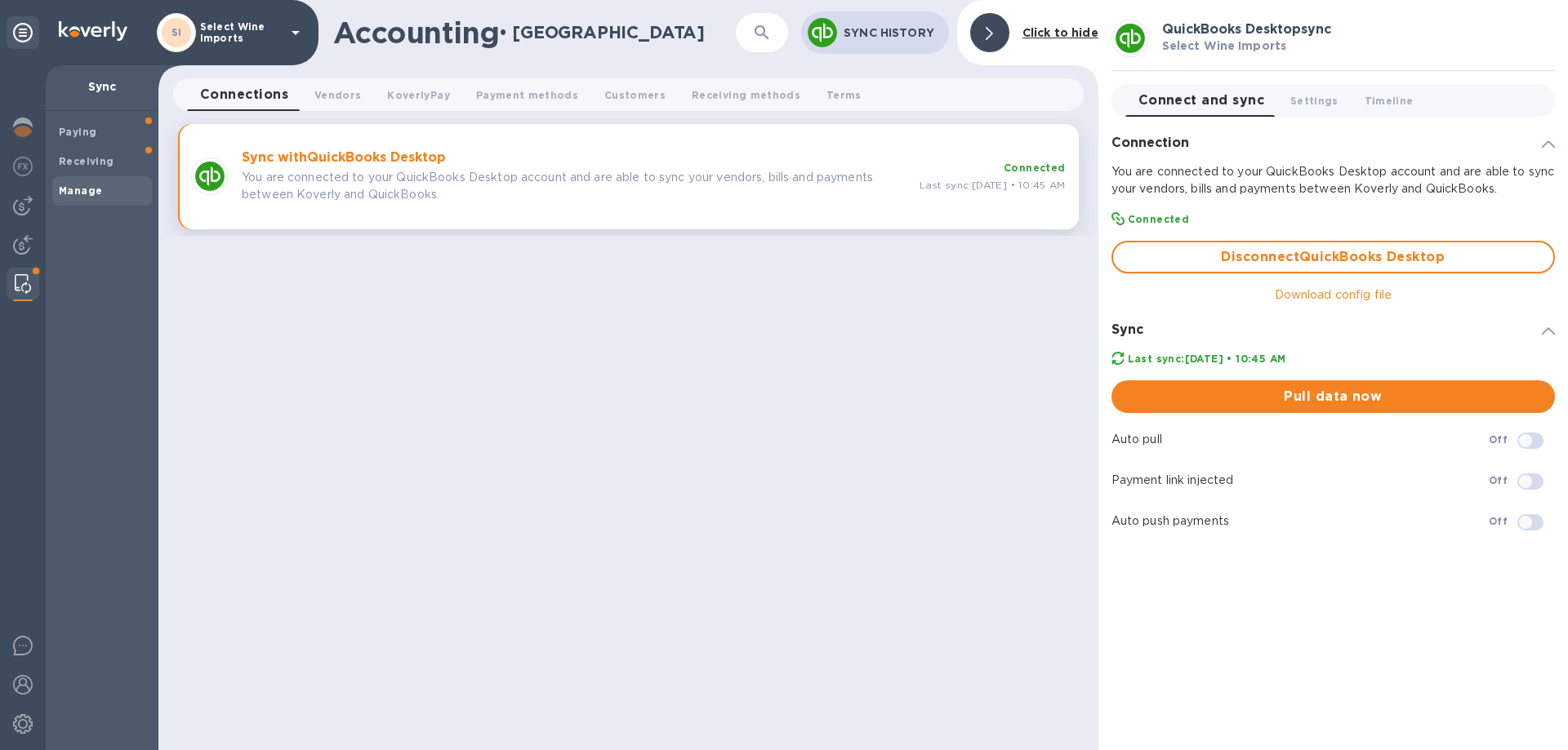
click at [1543, 442] on input "checkbox" at bounding box center [1526, 441] width 84 height 28
checkbox input "true"
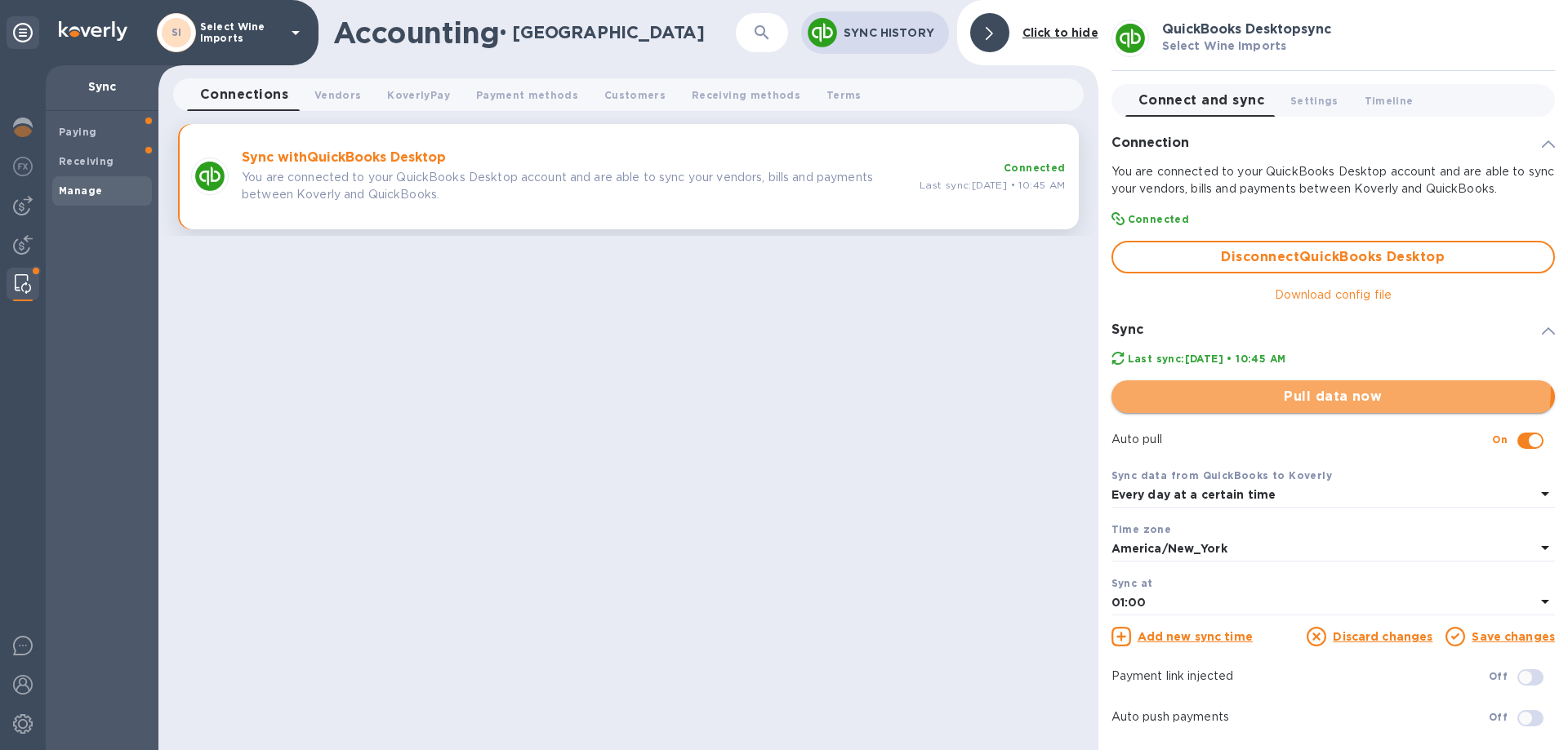
click at [1313, 387] on span "Pull data now" at bounding box center [1333, 396] width 417 height 19
